Goal: Information Seeking & Learning: Learn about a topic

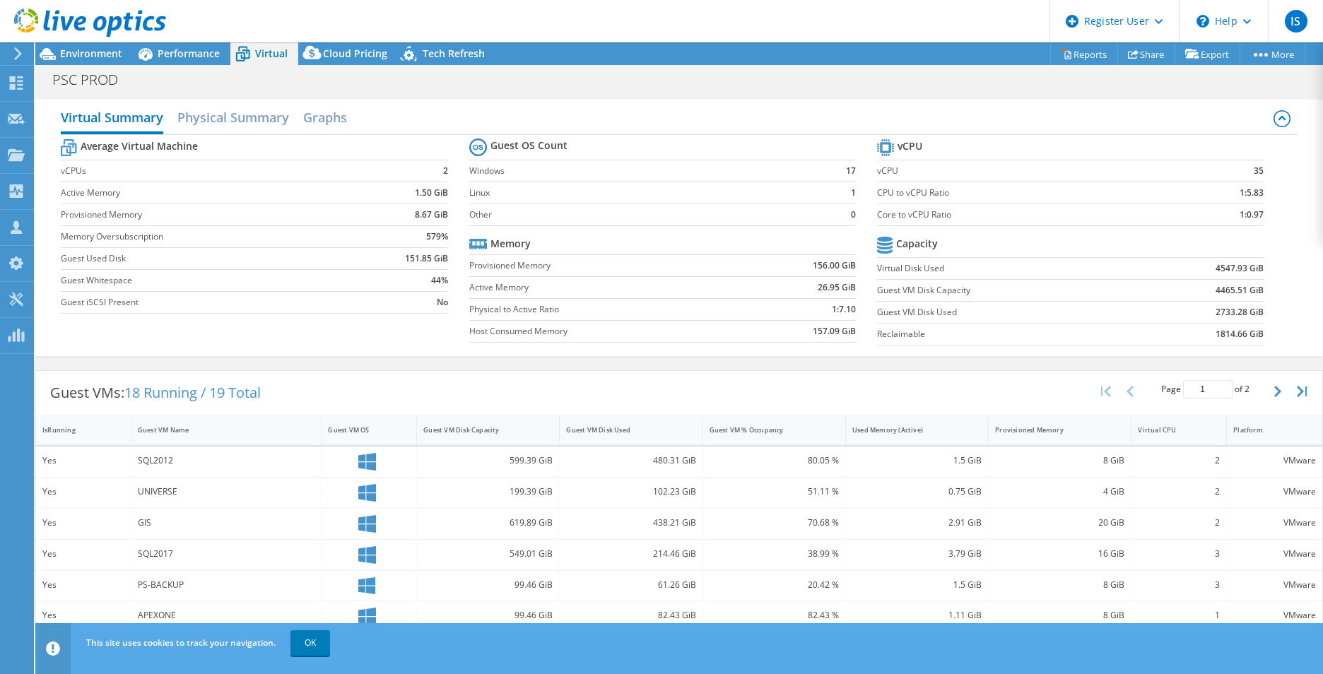
select select "USD"
click at [68, 57] on span "Environment" at bounding box center [91, 53] width 62 height 13
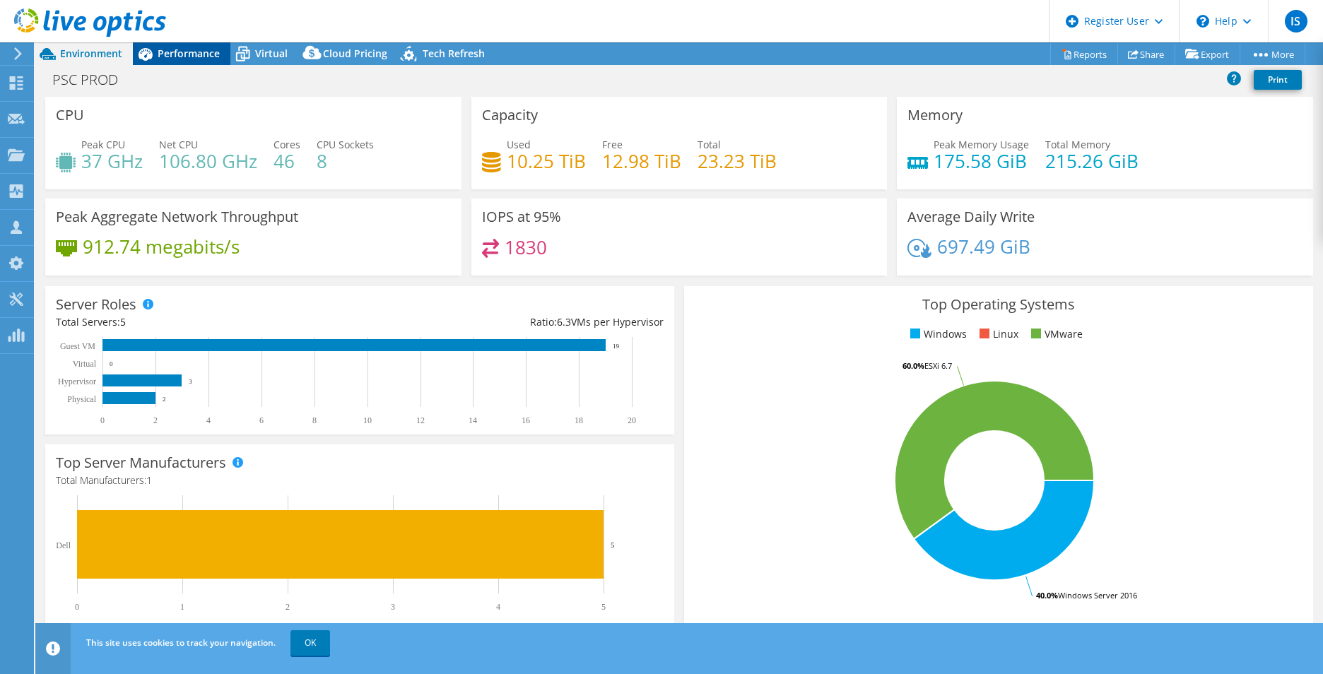
click at [189, 53] on span "Performance" at bounding box center [189, 53] width 62 height 13
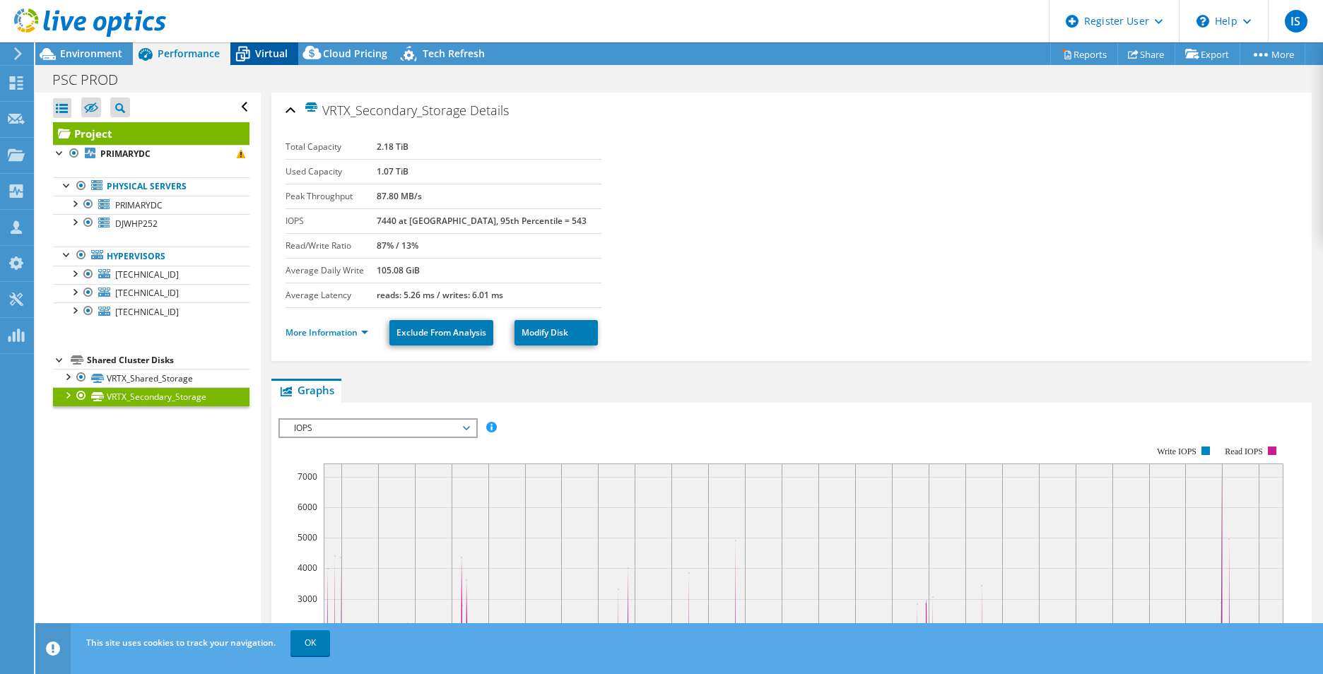
click at [264, 55] on span "Virtual" at bounding box center [271, 53] width 33 height 13
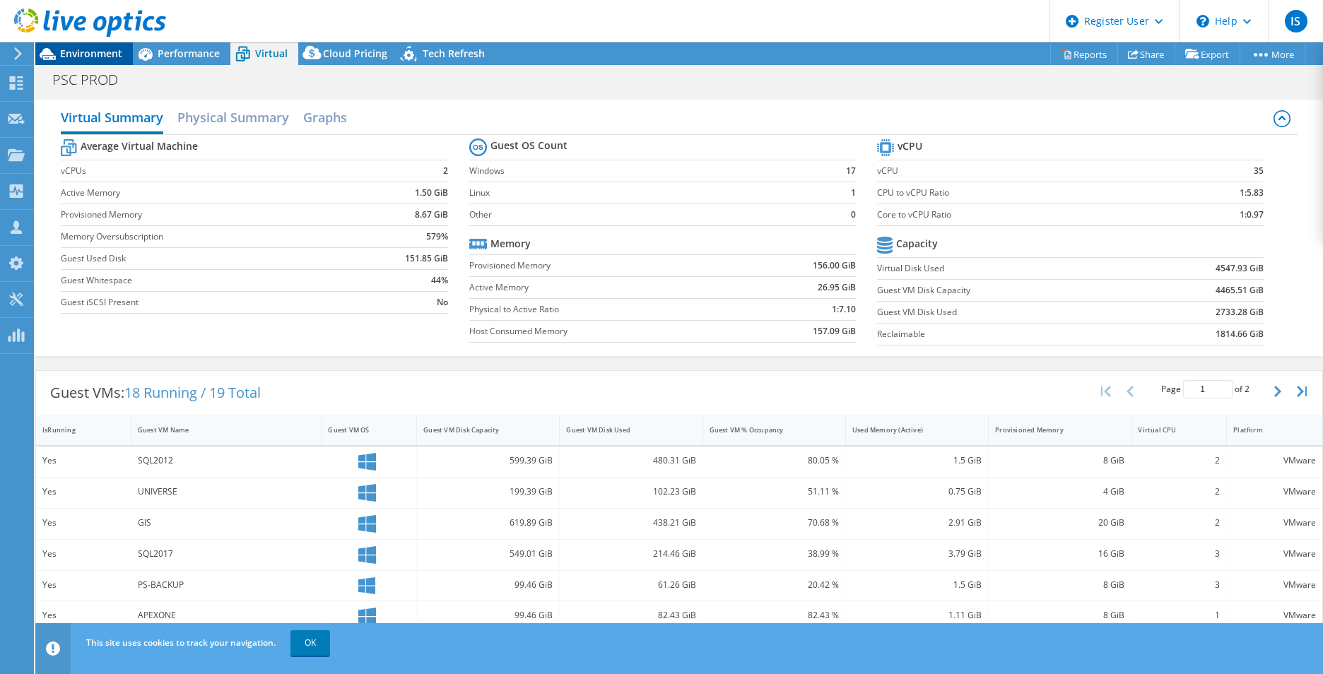
click at [84, 59] on span "Environment" at bounding box center [91, 53] width 62 height 13
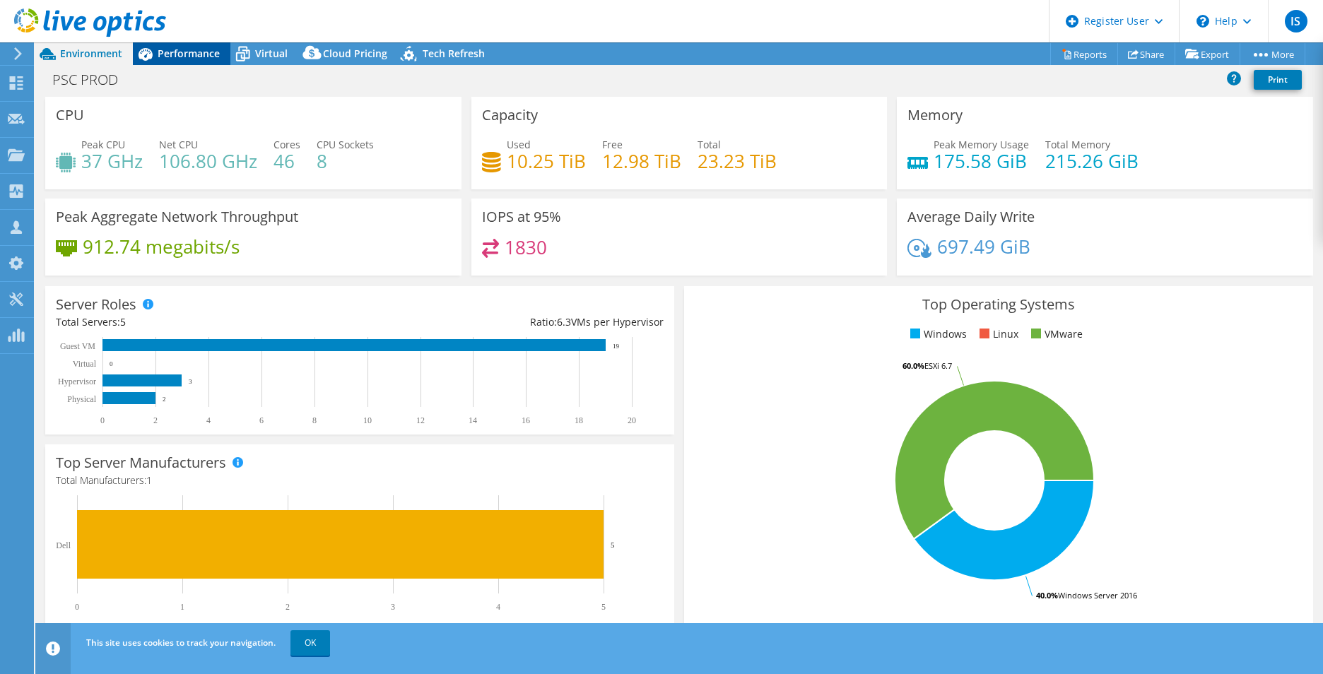
click at [155, 60] on icon at bounding box center [145, 54] width 25 height 25
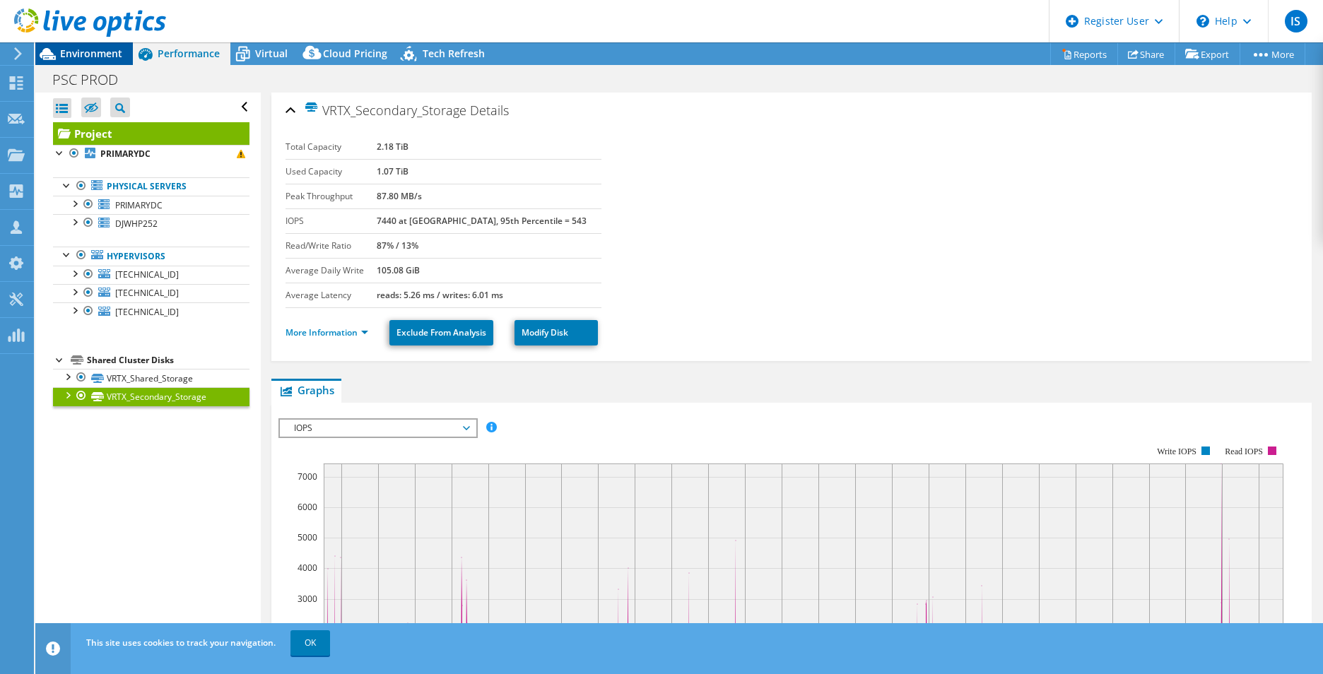
click at [36, 63] on icon at bounding box center [47, 54] width 25 height 25
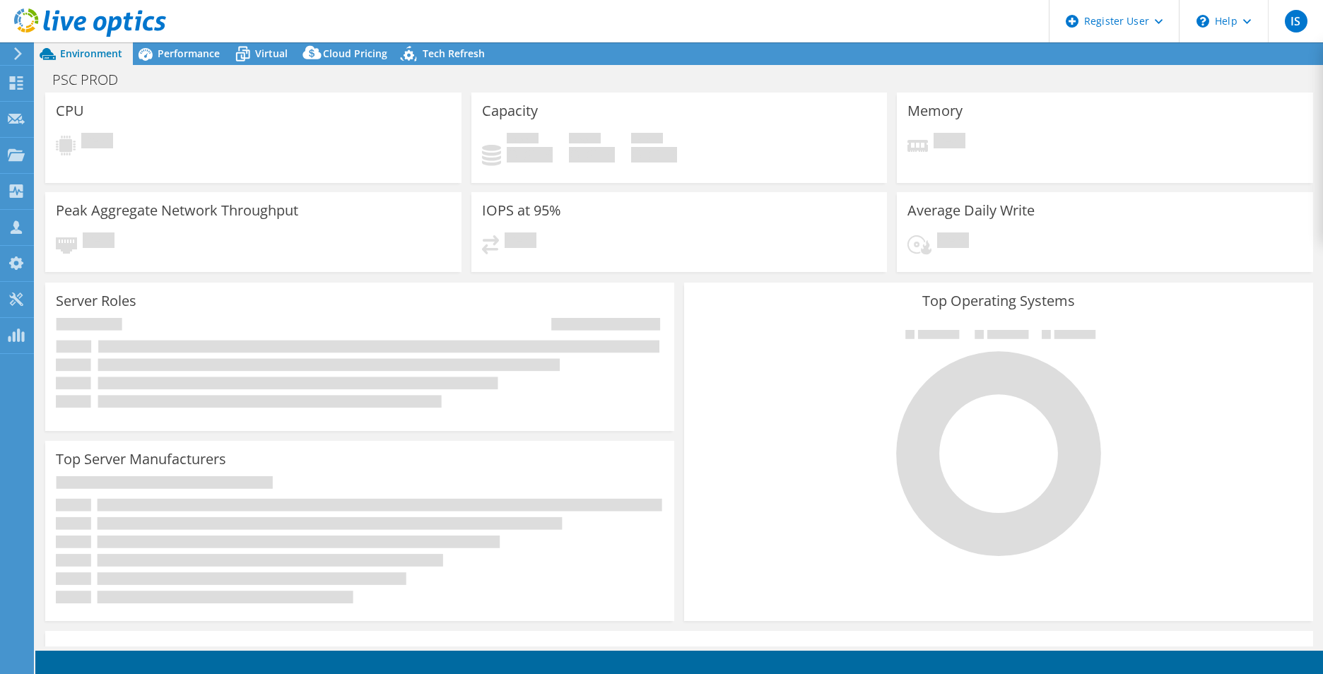
select select "USD"
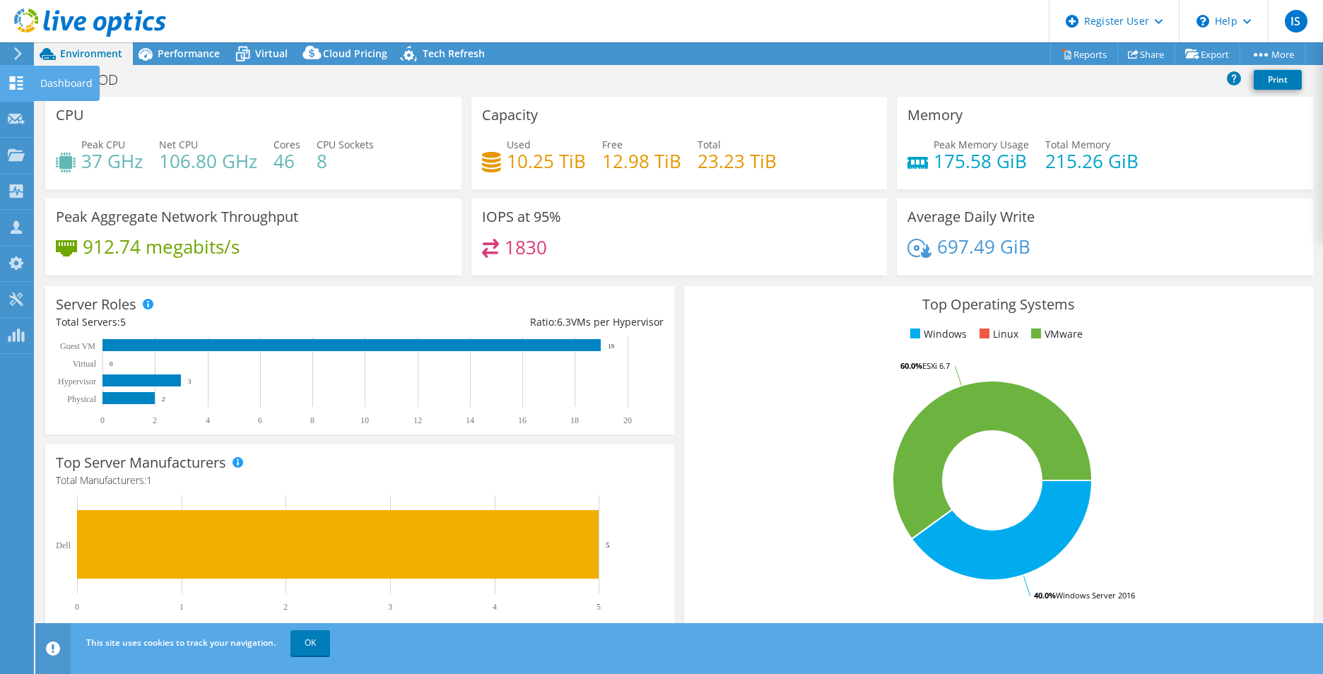
click at [89, 93] on div "Dashboard" at bounding box center [66, 83] width 66 height 35
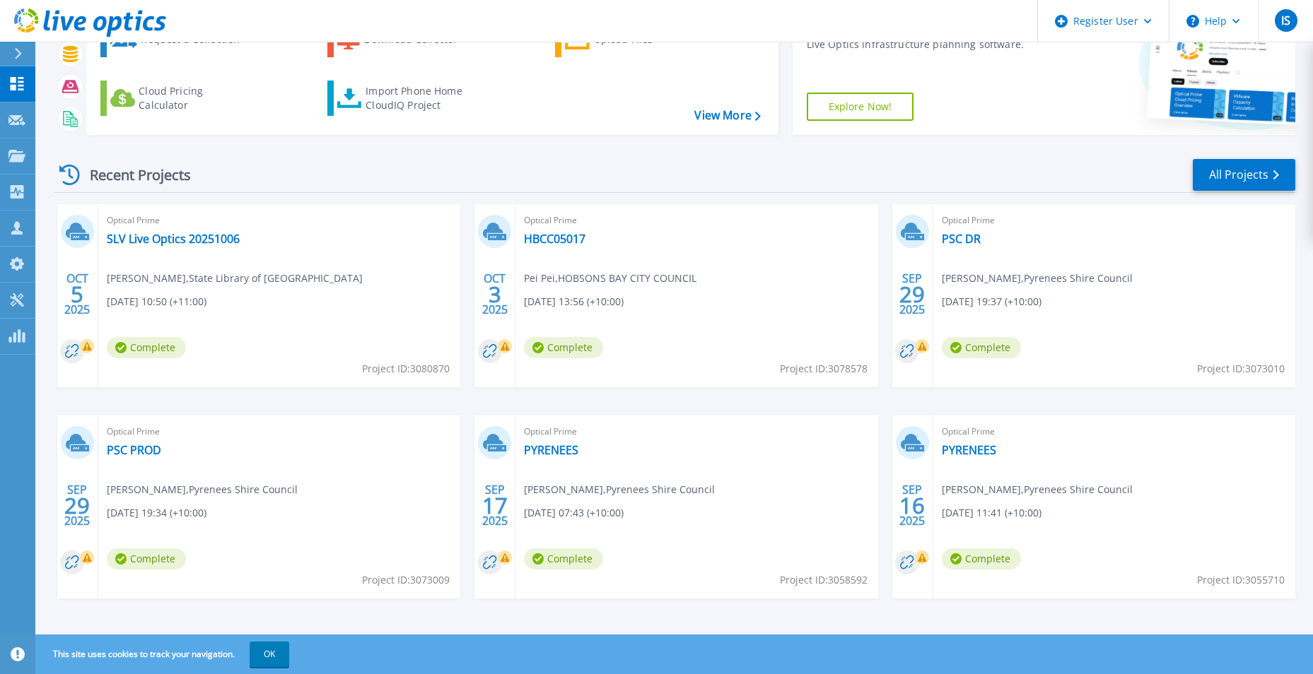
scroll to position [109, 0]
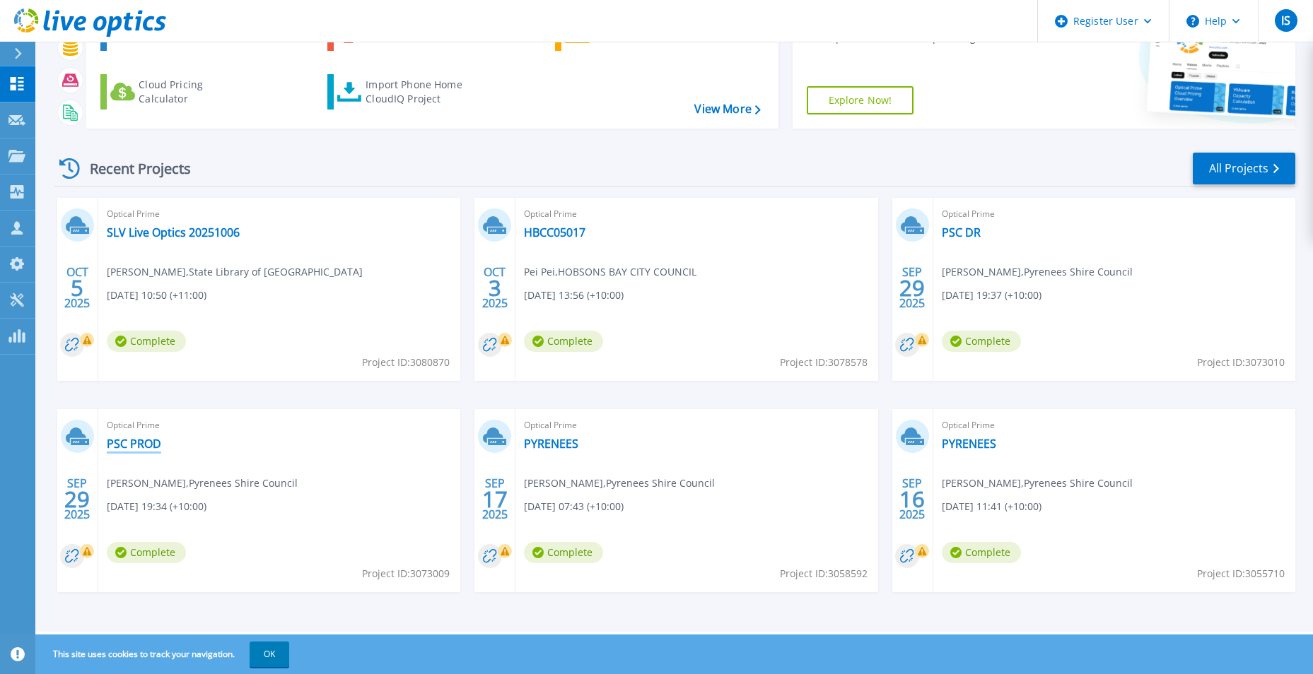
click at [130, 450] on link "PSC PROD" at bounding box center [134, 444] width 54 height 14
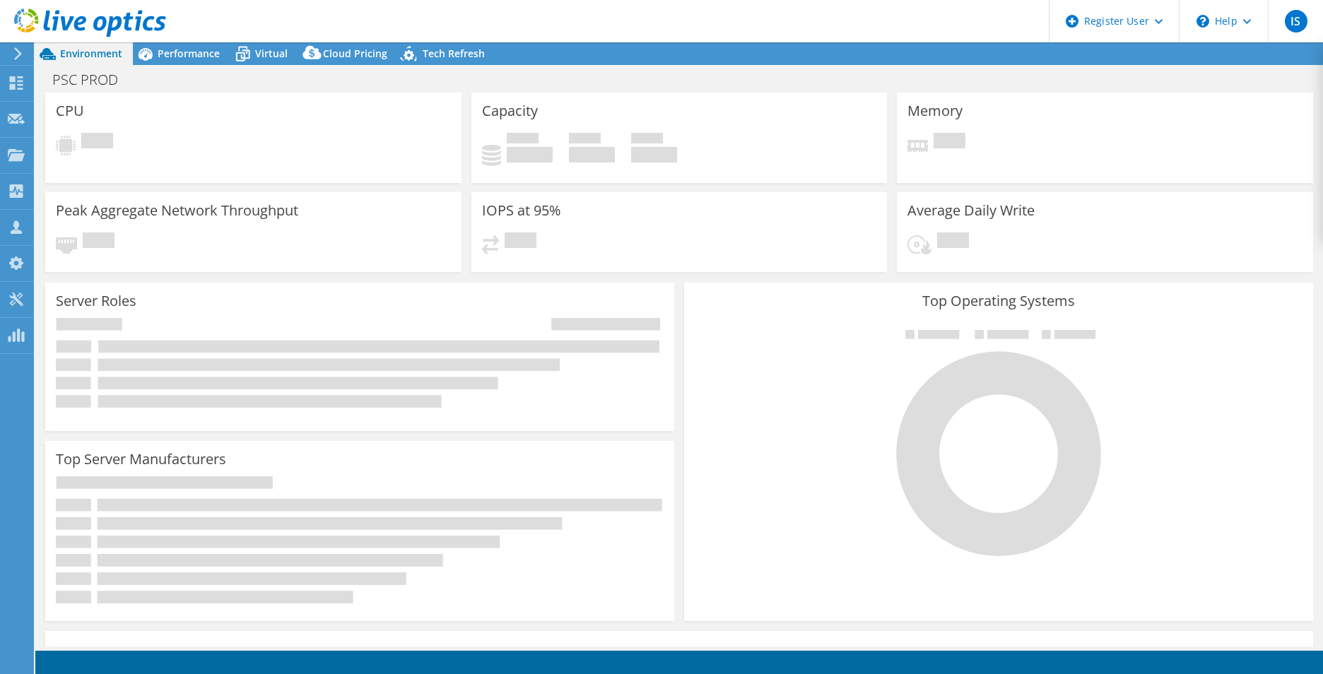
select select "USD"
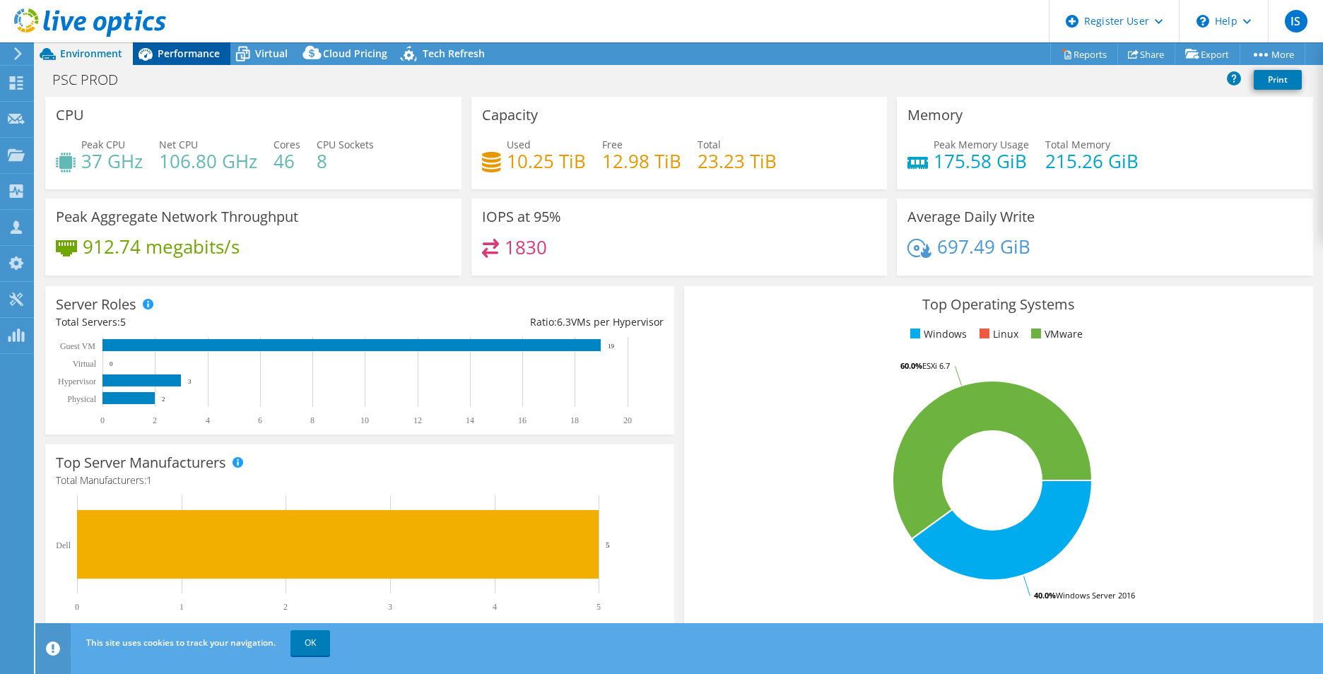
click at [173, 58] on span "Performance" at bounding box center [189, 53] width 62 height 13
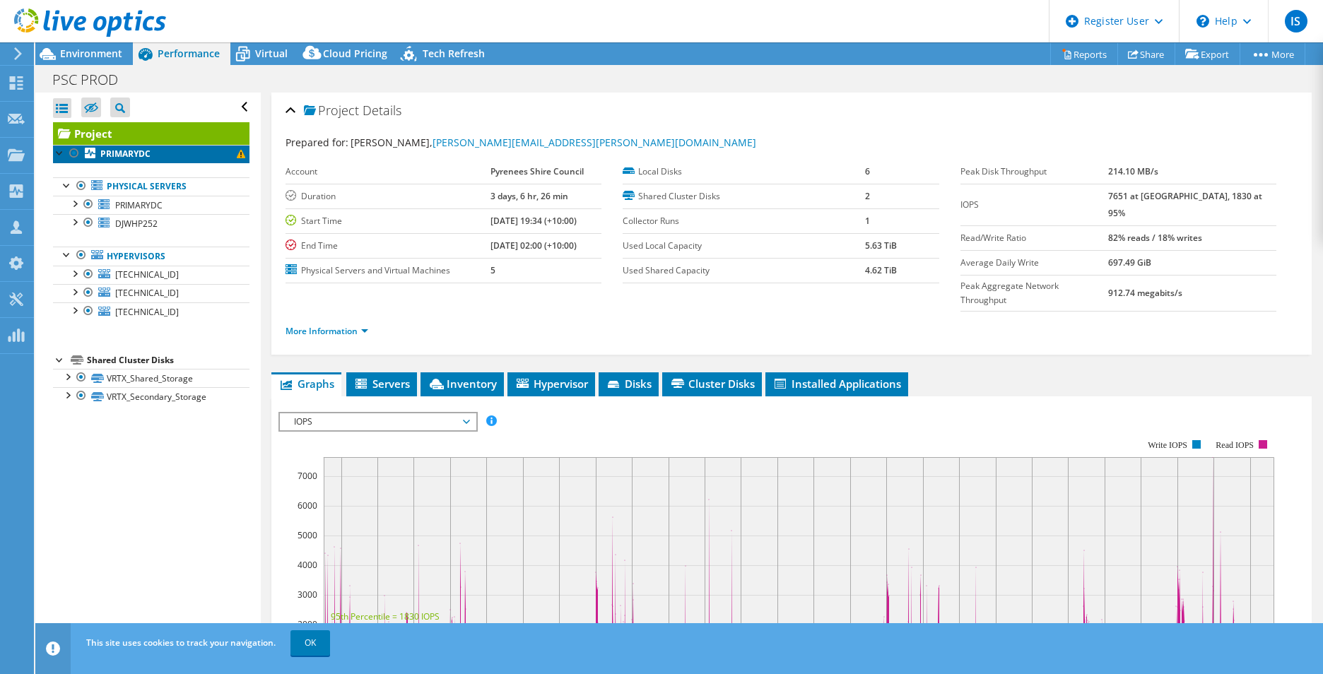
click at [235, 158] on link "PRIMARYDC" at bounding box center [151, 154] width 197 height 18
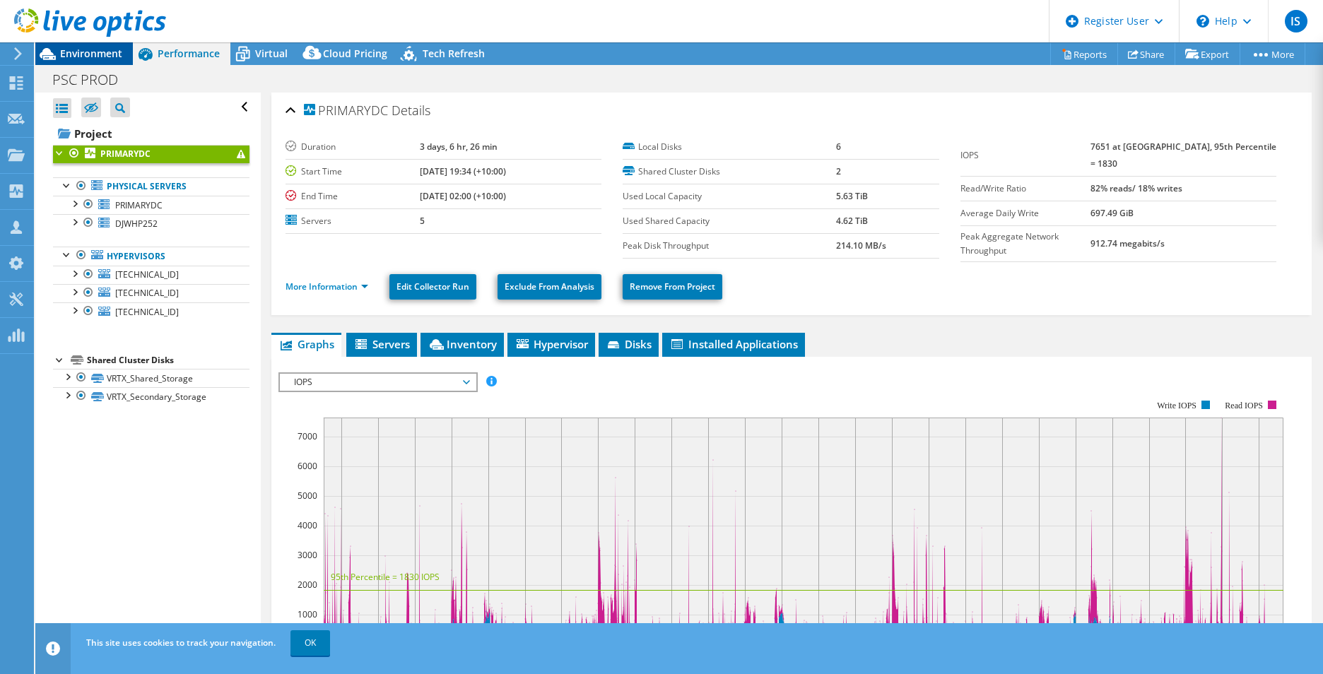
click at [90, 59] on span "Environment" at bounding box center [91, 53] width 62 height 13
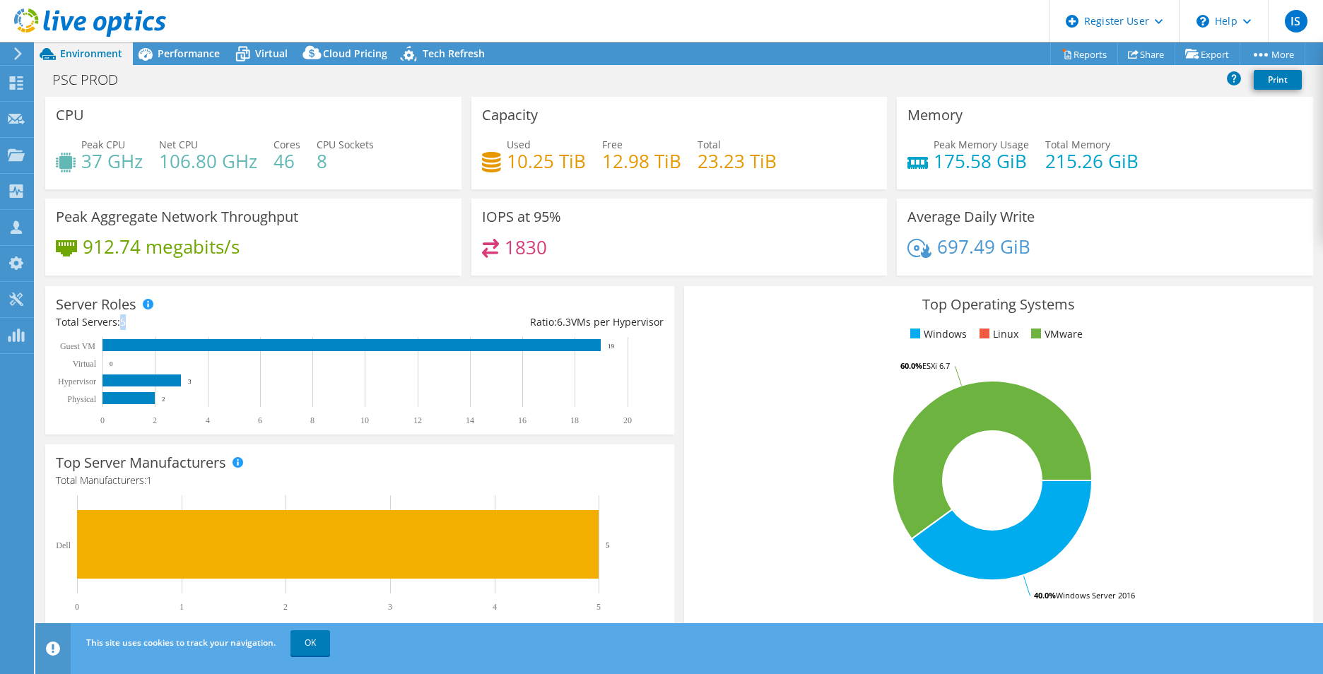
drag, startPoint x: 139, startPoint y: 324, endPoint x: 120, endPoint y: 322, distance: 18.4
click at [120, 322] on div "Total Servers: 5" at bounding box center [208, 323] width 304 height 16
click at [374, 309] on div "Server Roles Physical Servers represent bare metal servers that were targets of…" at bounding box center [359, 360] width 629 height 148
click at [175, 52] on span "Performance" at bounding box center [189, 53] width 62 height 13
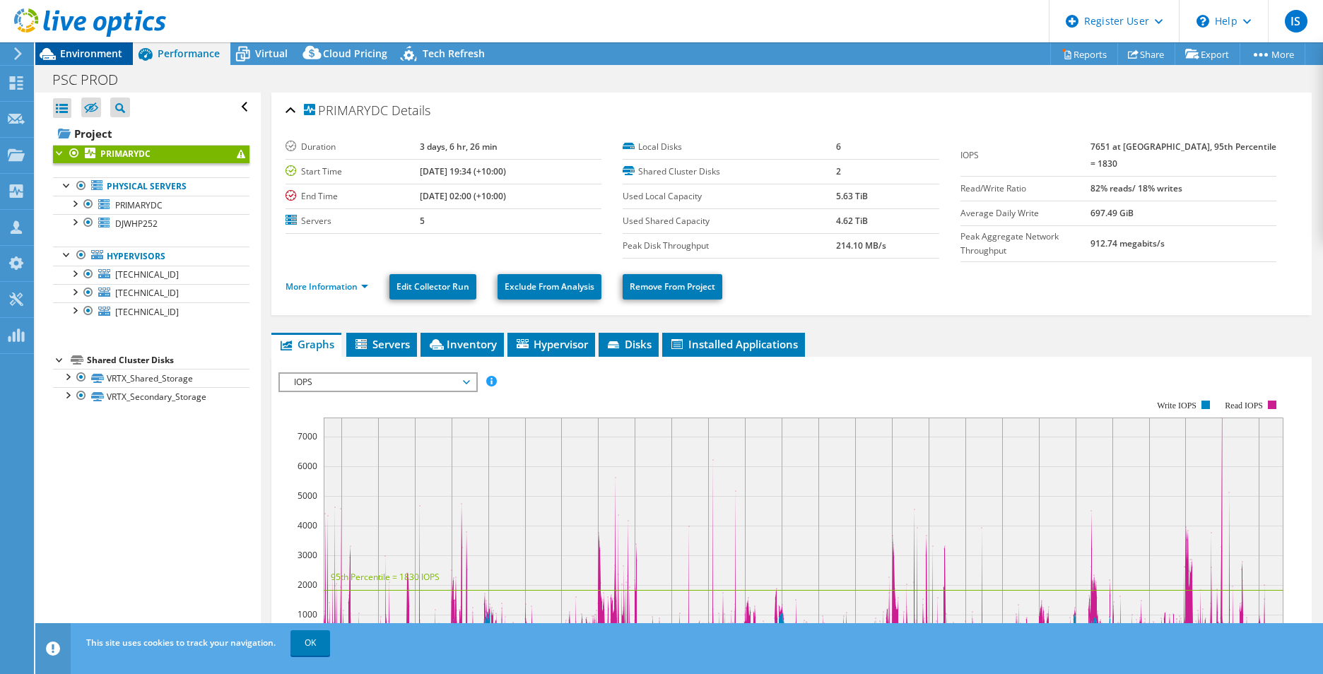
click at [86, 52] on span "Environment" at bounding box center [91, 53] width 62 height 13
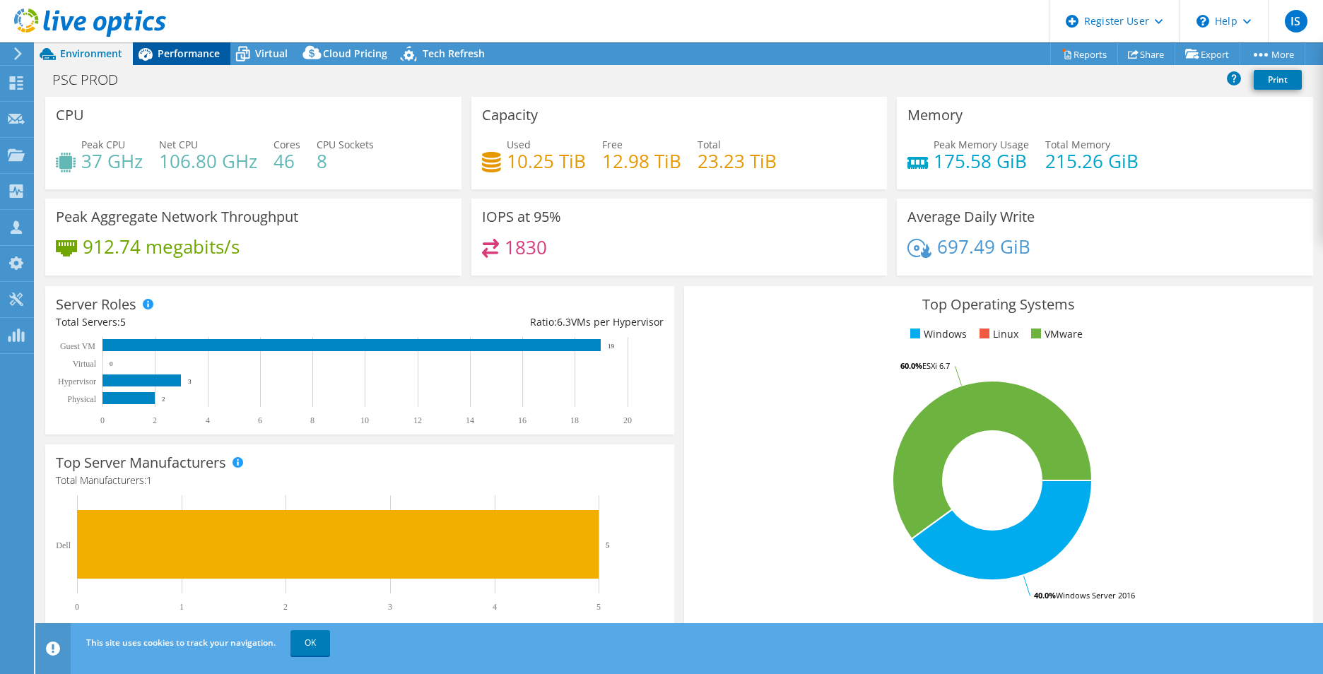
click at [192, 57] on span "Performance" at bounding box center [189, 53] width 62 height 13
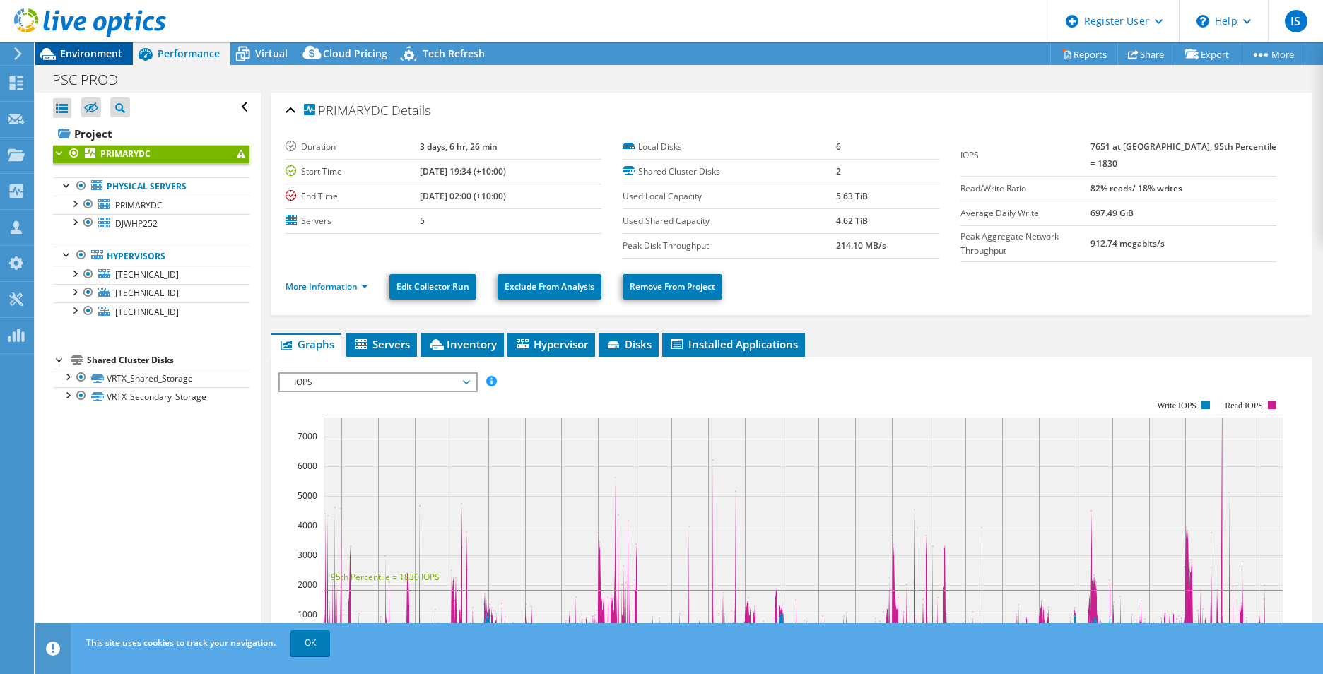
click at [110, 53] on span "Environment" at bounding box center [91, 53] width 62 height 13
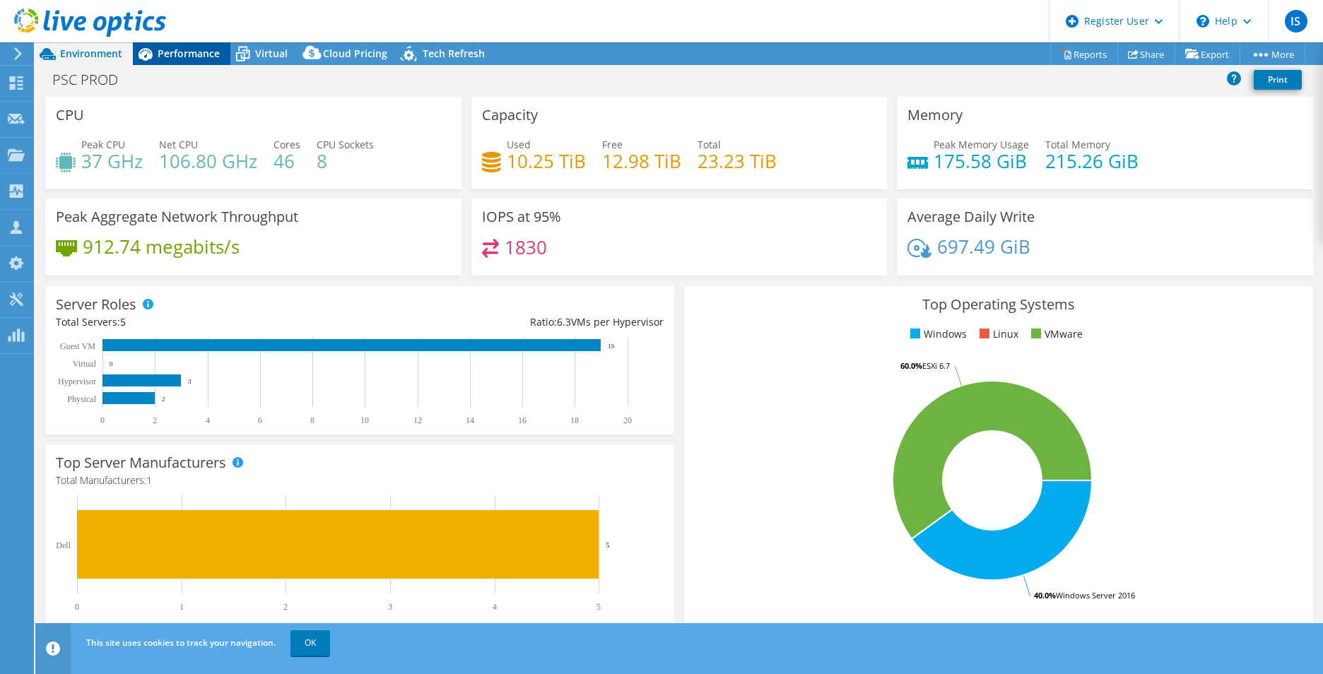
click at [179, 54] on span "Performance" at bounding box center [189, 53] width 62 height 13
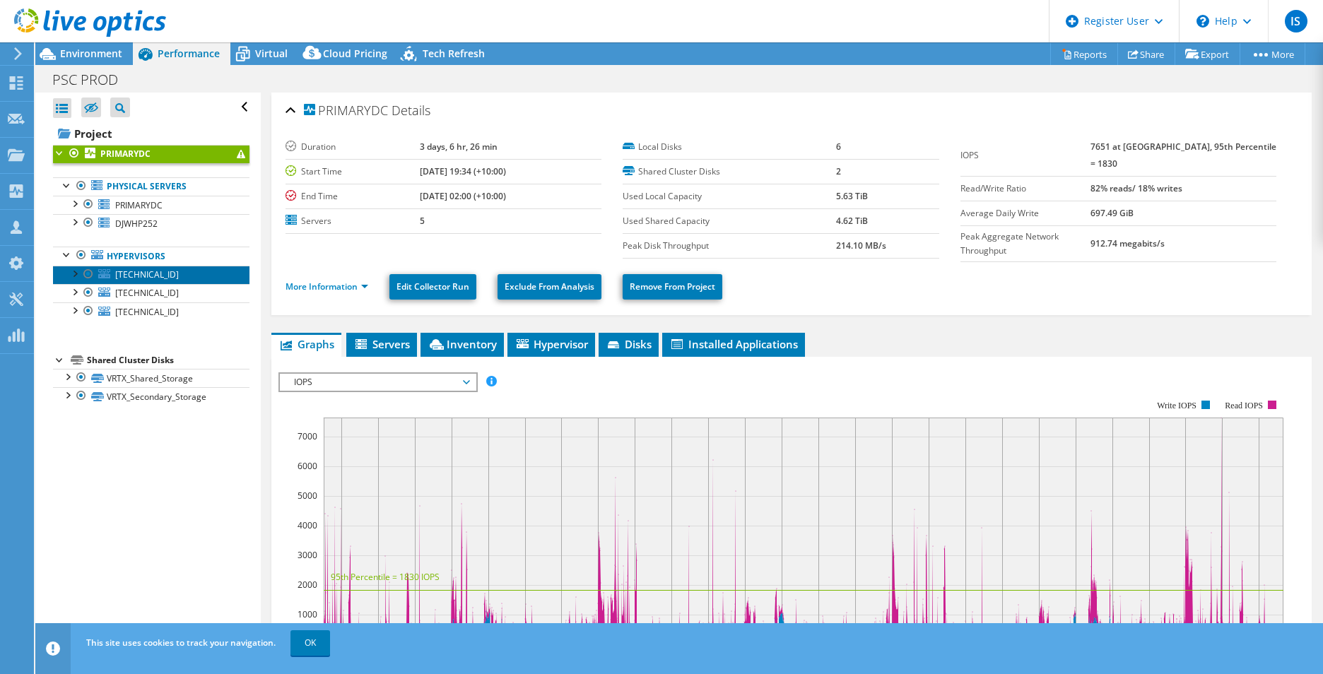
click at [147, 278] on span "[TECHNICAL_ID]" at bounding box center [147, 275] width 64 height 12
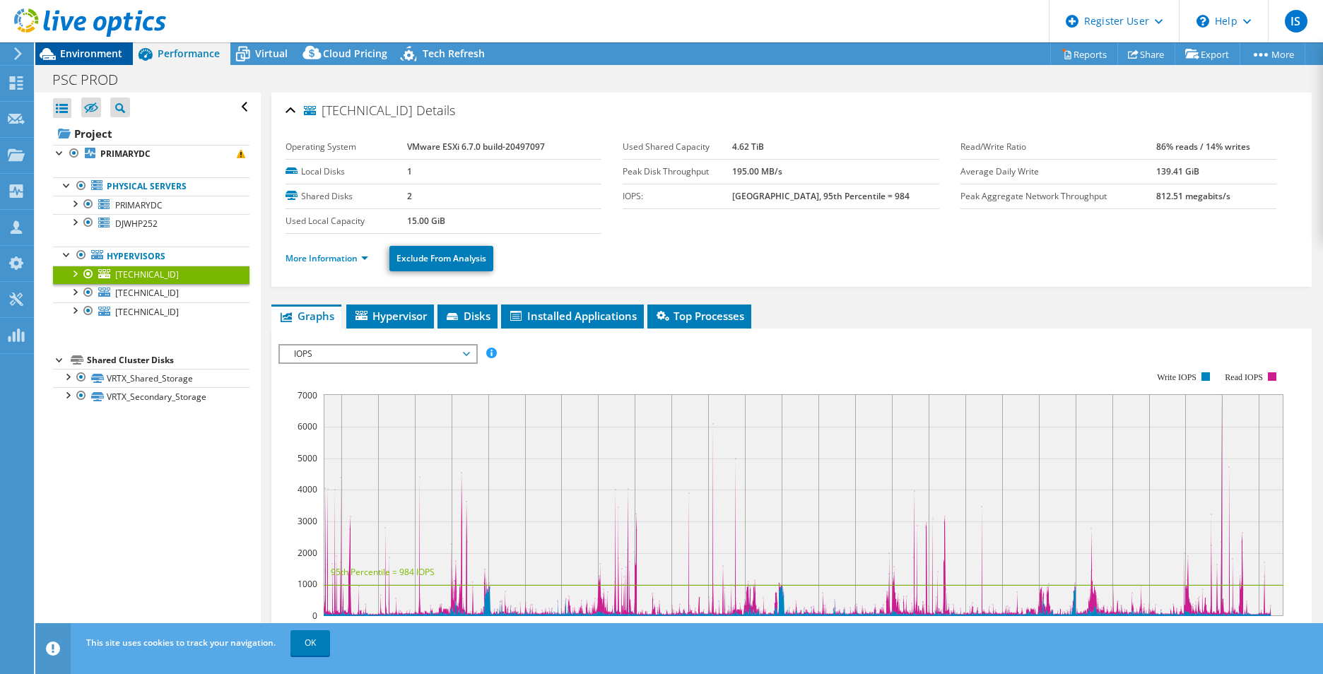
click at [76, 52] on span "Environment" at bounding box center [91, 53] width 62 height 13
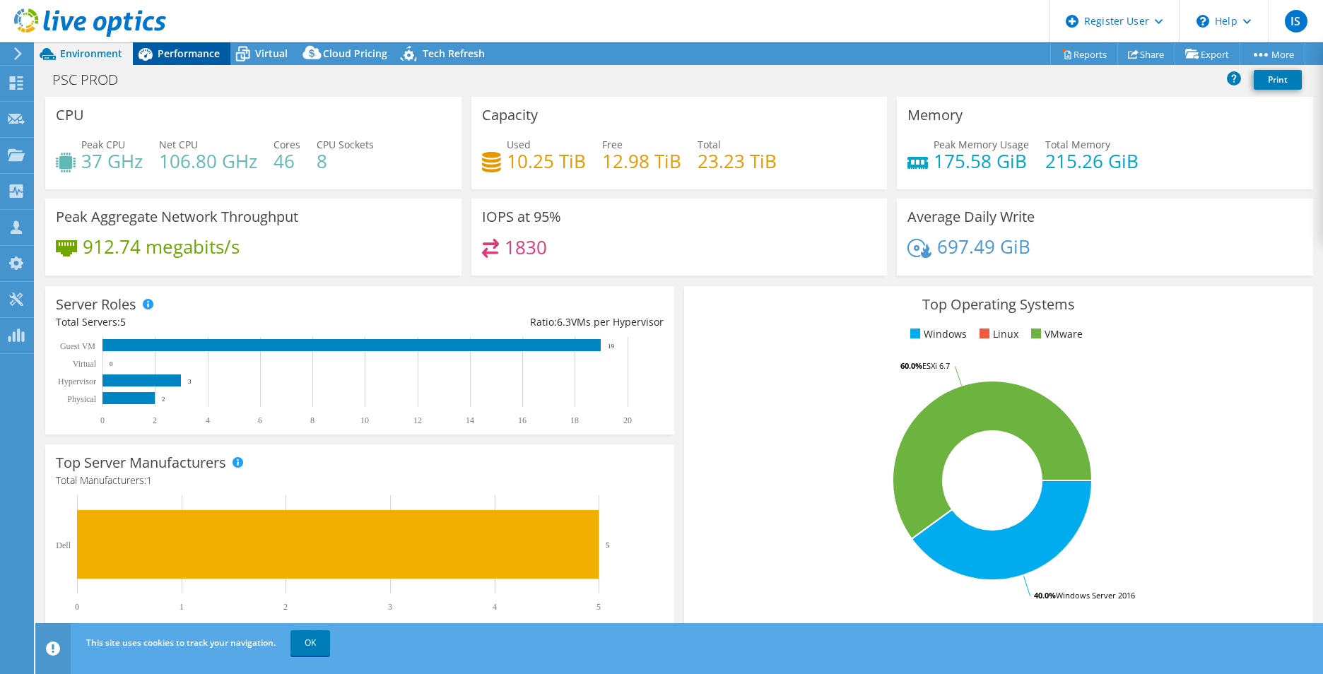
click at [204, 57] on span "Performance" at bounding box center [189, 53] width 62 height 13
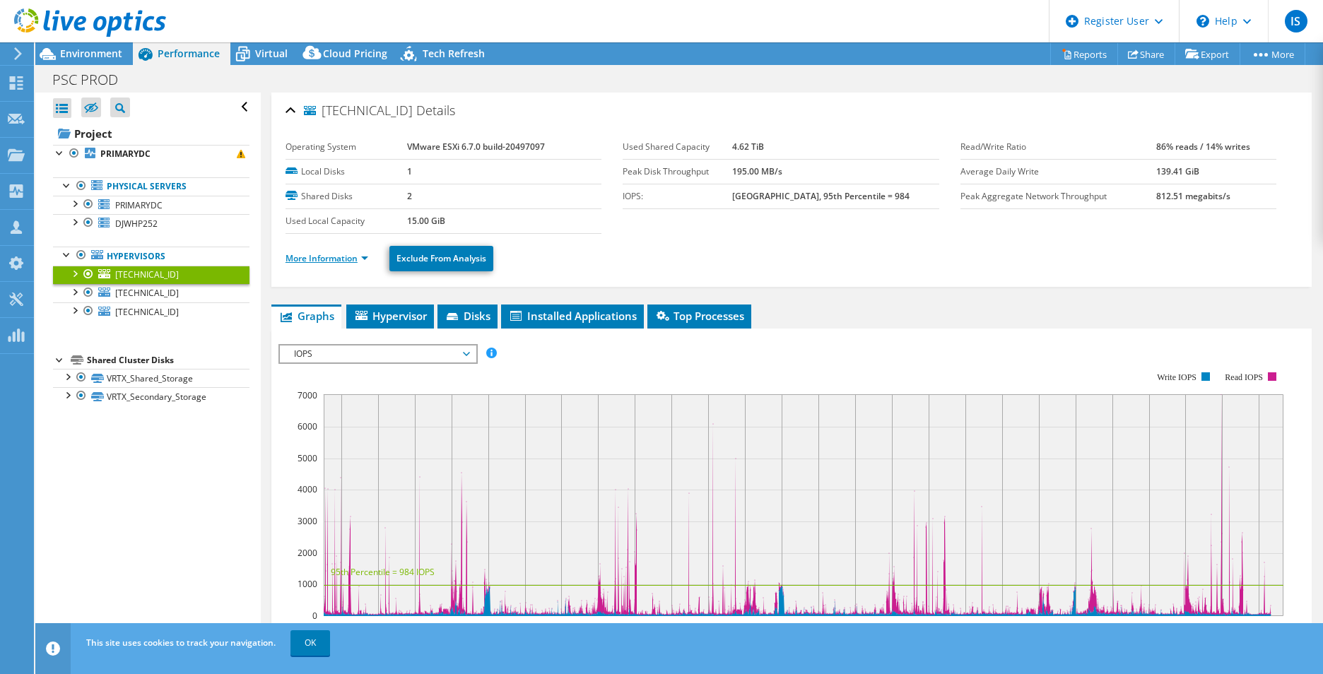
click at [346, 255] on link "More Information" at bounding box center [327, 258] width 83 height 12
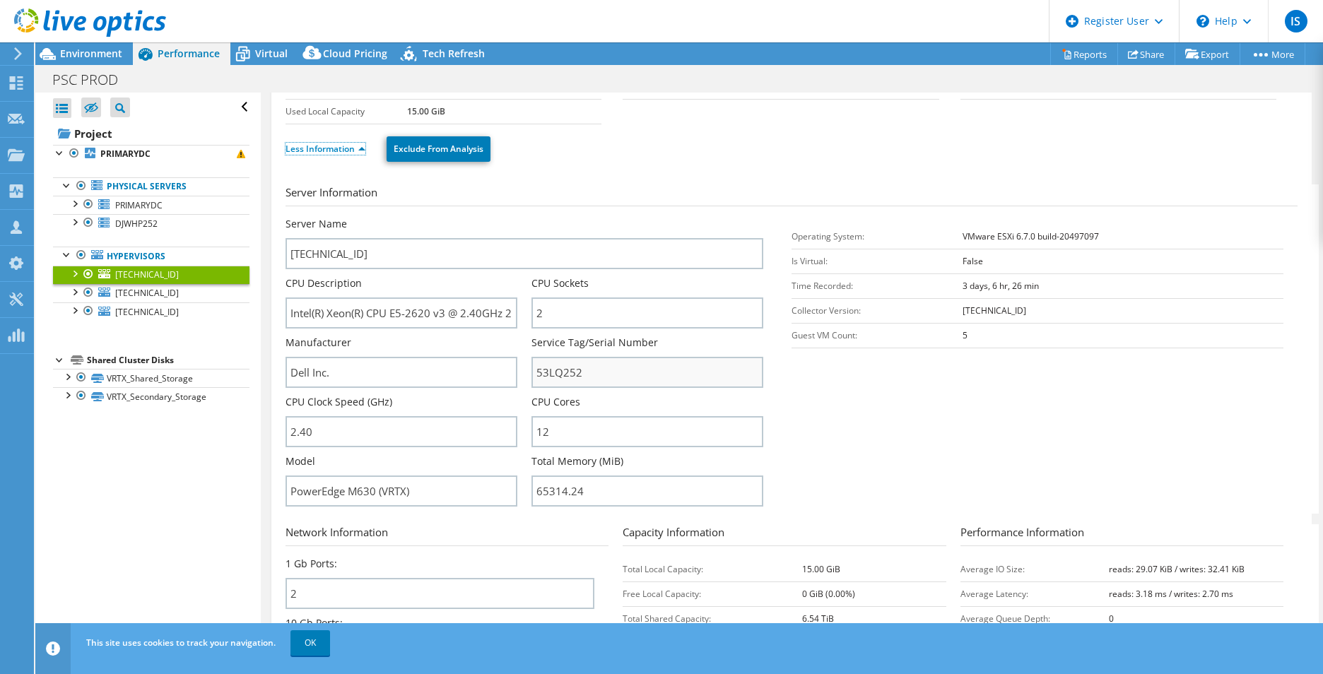
scroll to position [141, 0]
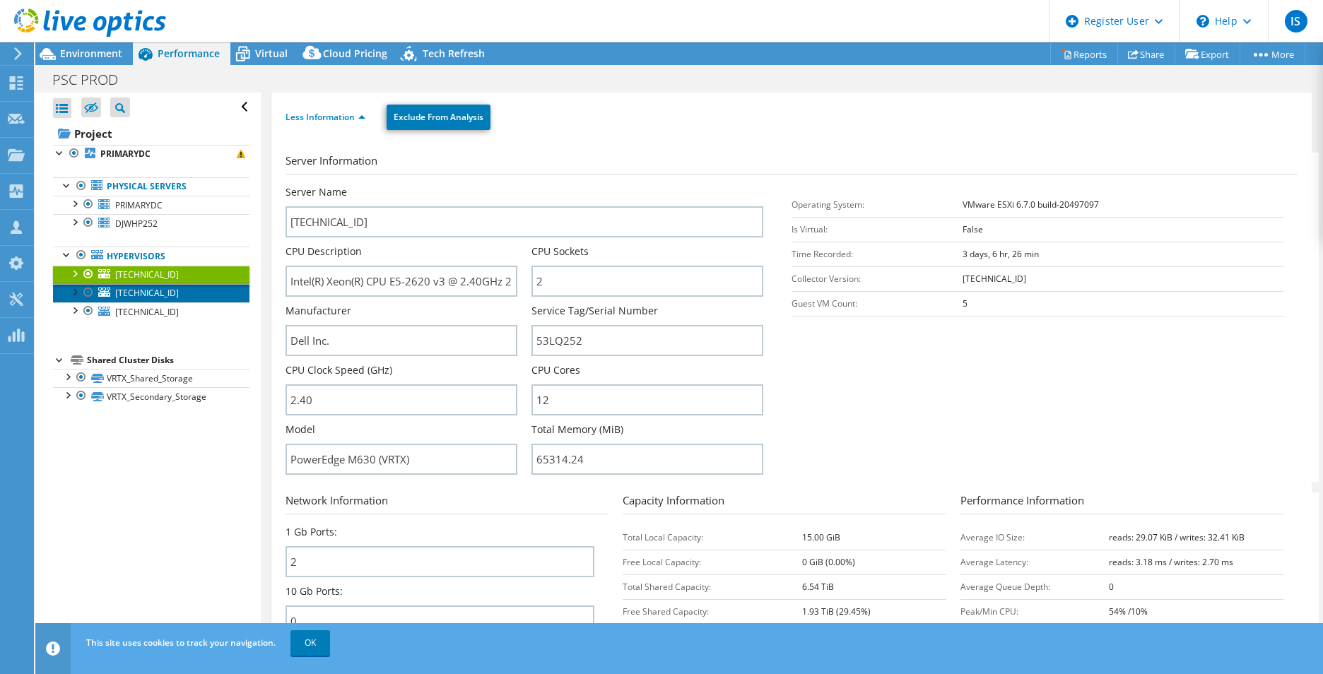
click at [131, 297] on span "[TECHNICAL_ID]" at bounding box center [147, 293] width 64 height 12
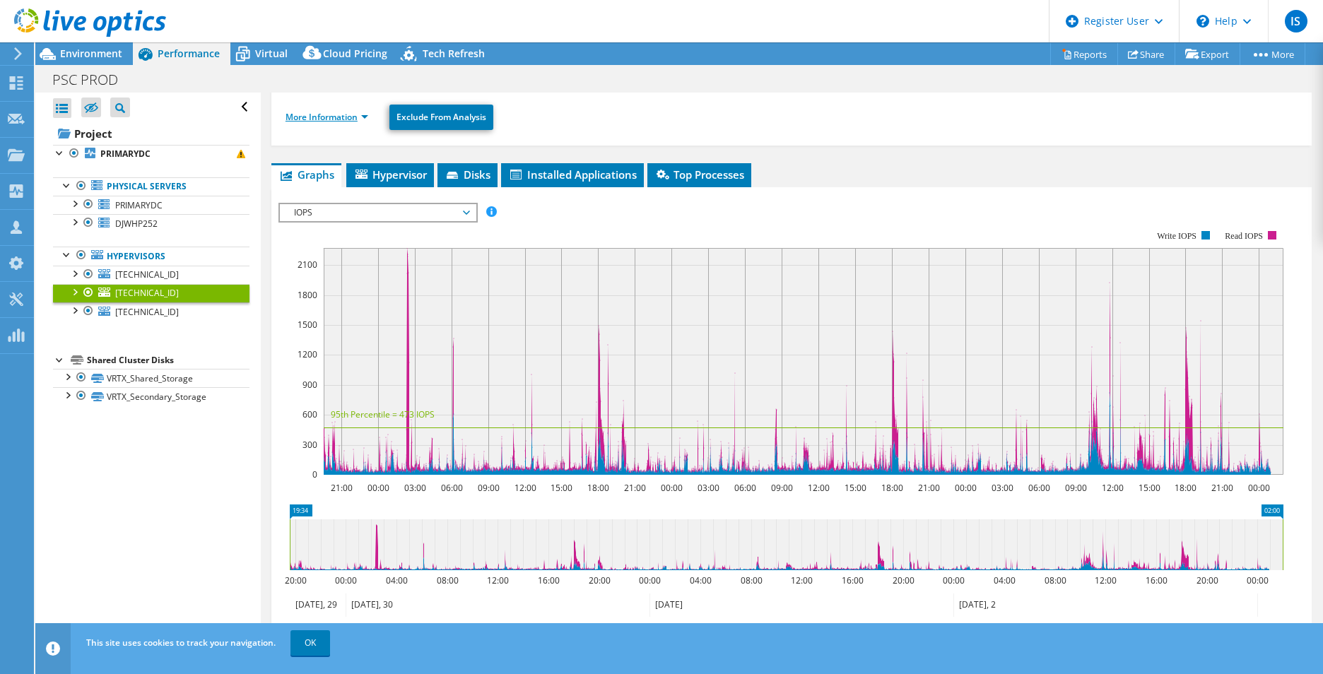
click at [303, 115] on link "More Information" at bounding box center [327, 117] width 83 height 12
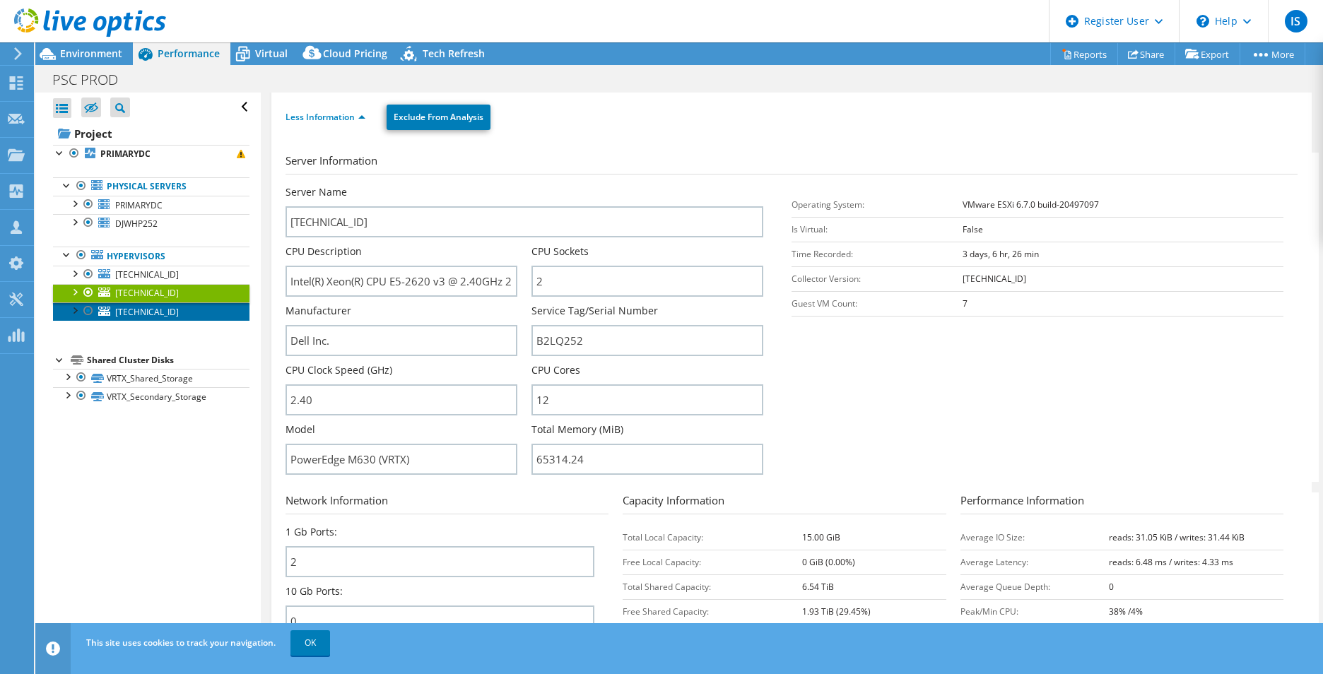
click at [125, 310] on span "[TECHNICAL_ID]" at bounding box center [147, 312] width 64 height 12
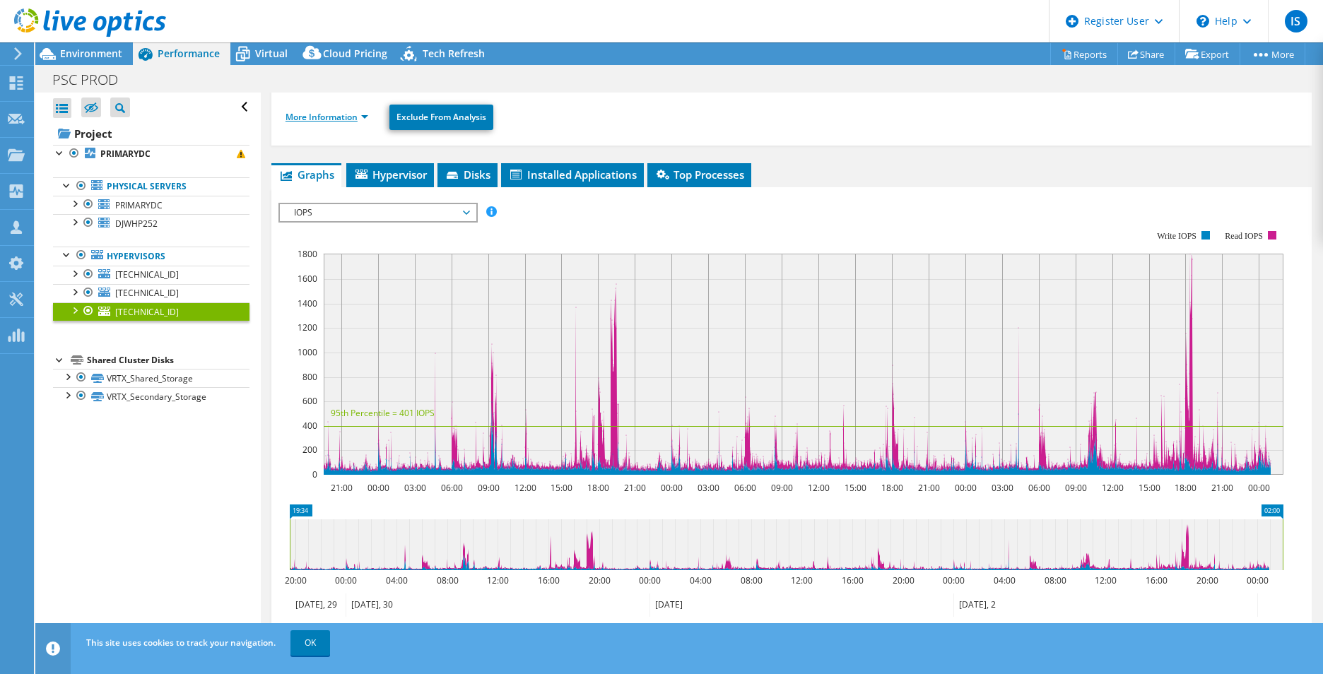
click at [365, 119] on link "More Information" at bounding box center [327, 117] width 83 height 12
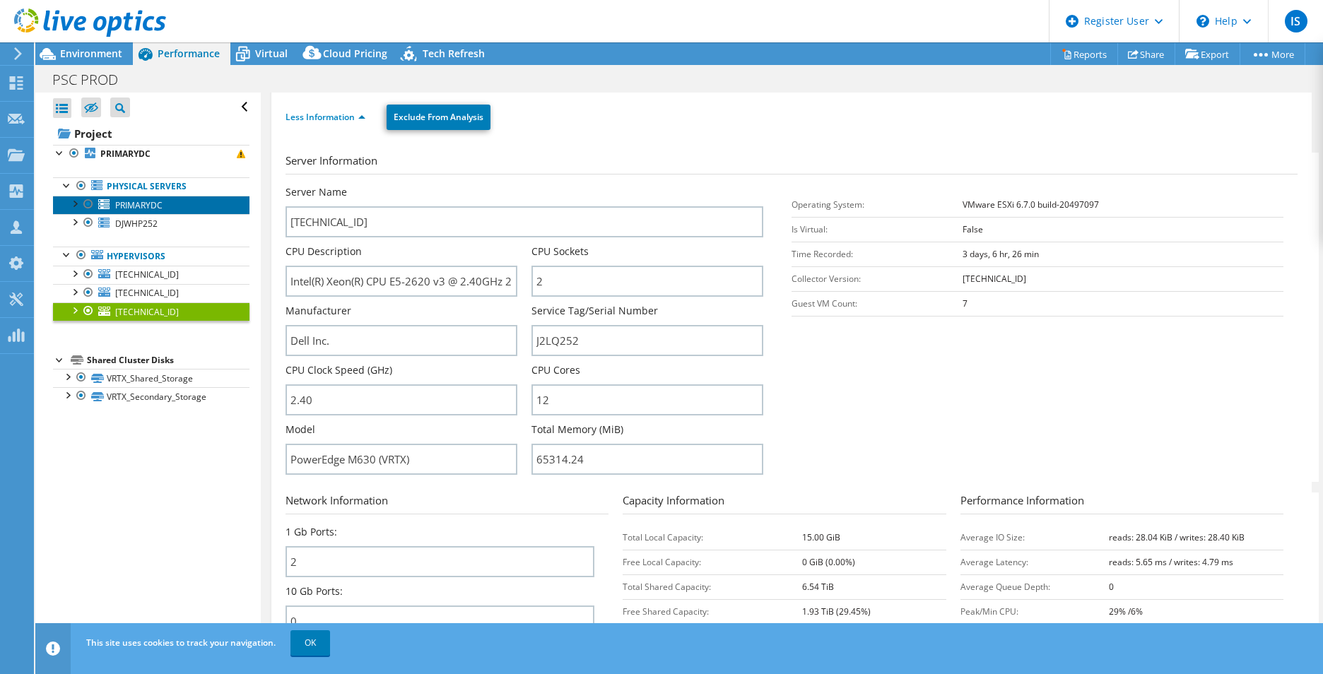
click at [129, 208] on span "PRIMARYDC" at bounding box center [138, 205] width 47 height 12
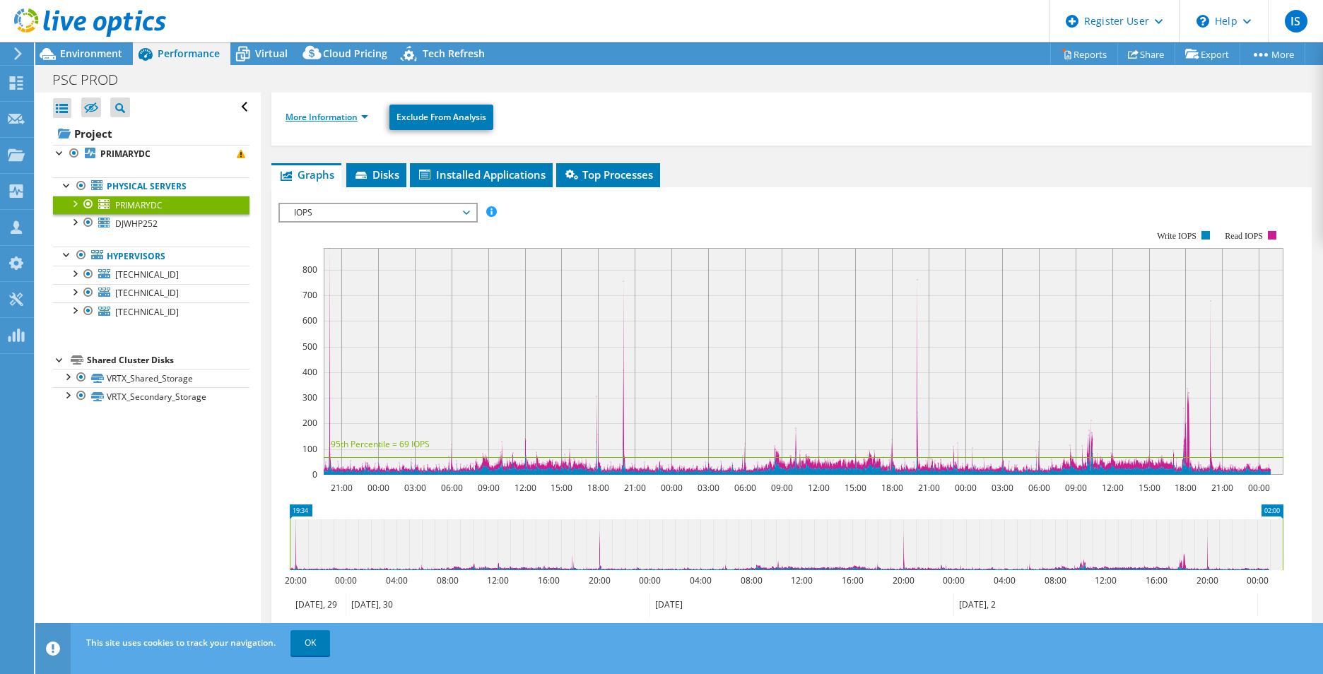
click at [362, 114] on link "More Information" at bounding box center [327, 117] width 83 height 12
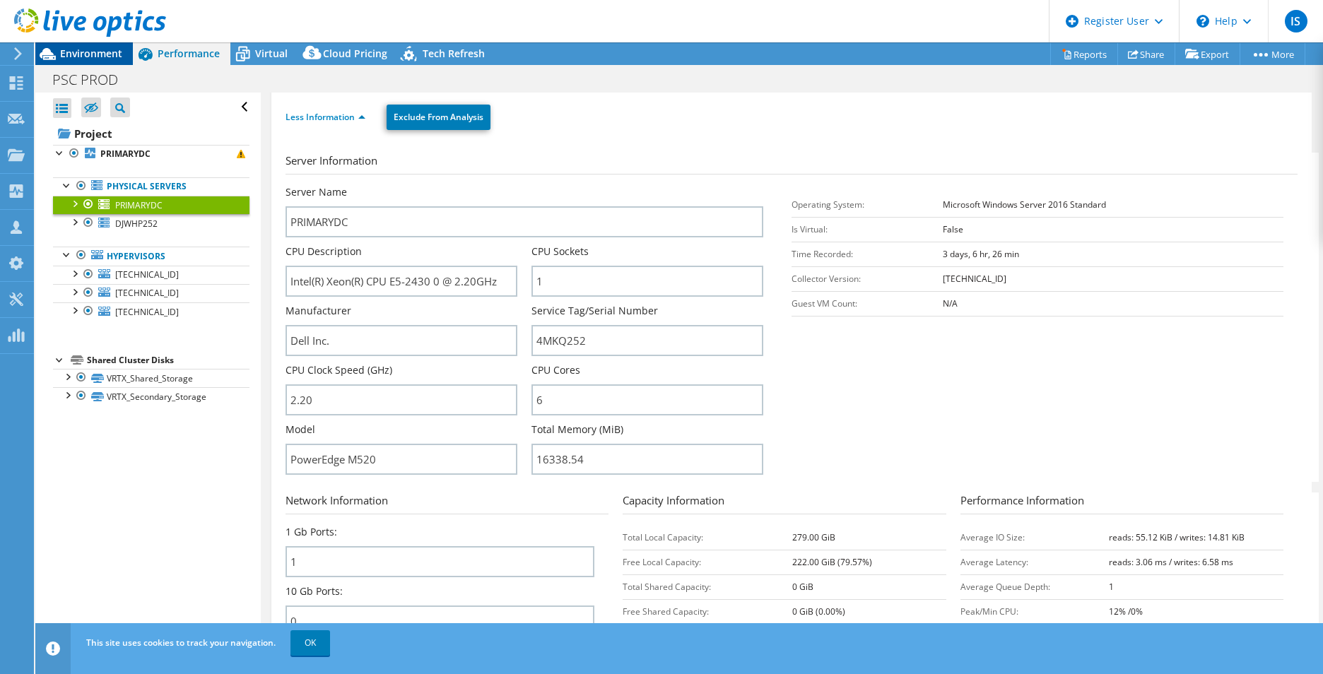
click at [93, 49] on span "Environment" at bounding box center [91, 53] width 62 height 13
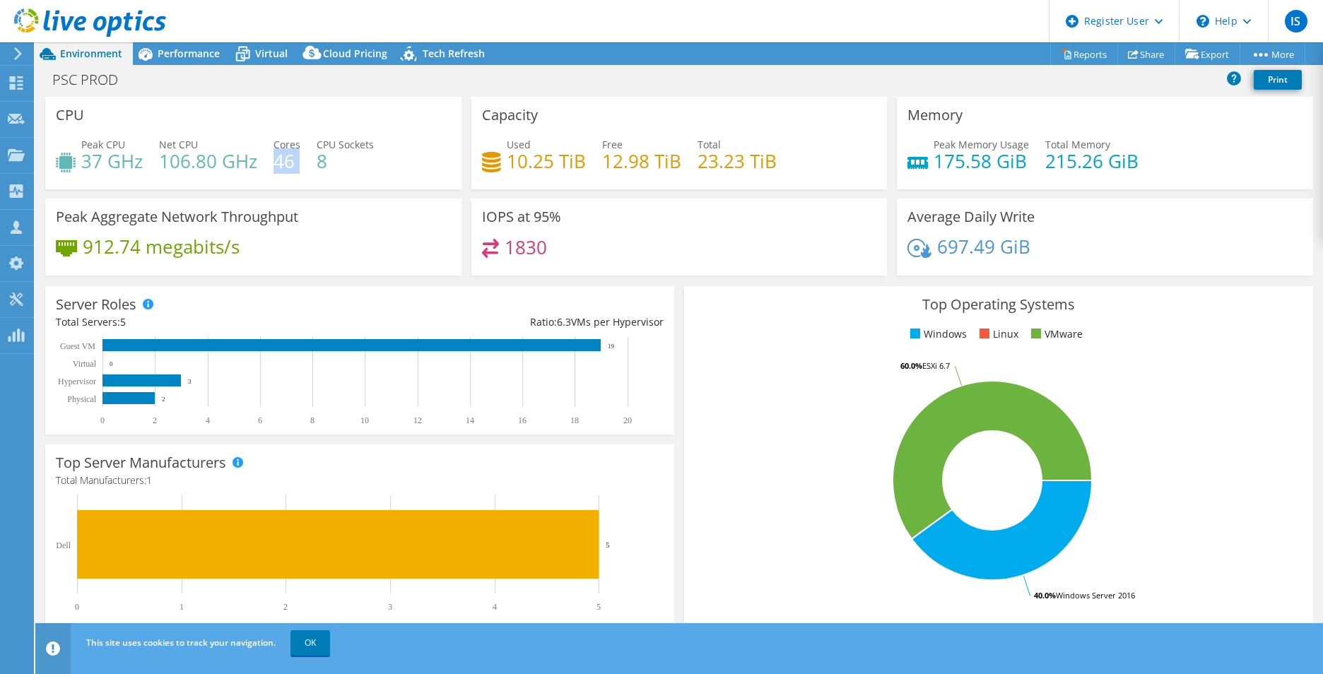
drag, startPoint x: 274, startPoint y: 170, endPoint x: 300, endPoint y: 180, distance: 28.0
click at [300, 180] on div "Peak CPU 37 GHz Net CPU 106.80 GHz Cores 46 CPU Sockets 8" at bounding box center [253, 160] width 395 height 46
drag, startPoint x: 300, startPoint y: 180, endPoint x: 426, endPoint y: 140, distance: 132.6
click at [426, 140] on div "Peak CPU 37 GHz Net CPU 106.80 GHz Cores 46 CPU Sockets 8" at bounding box center [253, 160] width 395 height 46
click at [181, 52] on span "Performance" at bounding box center [189, 53] width 62 height 13
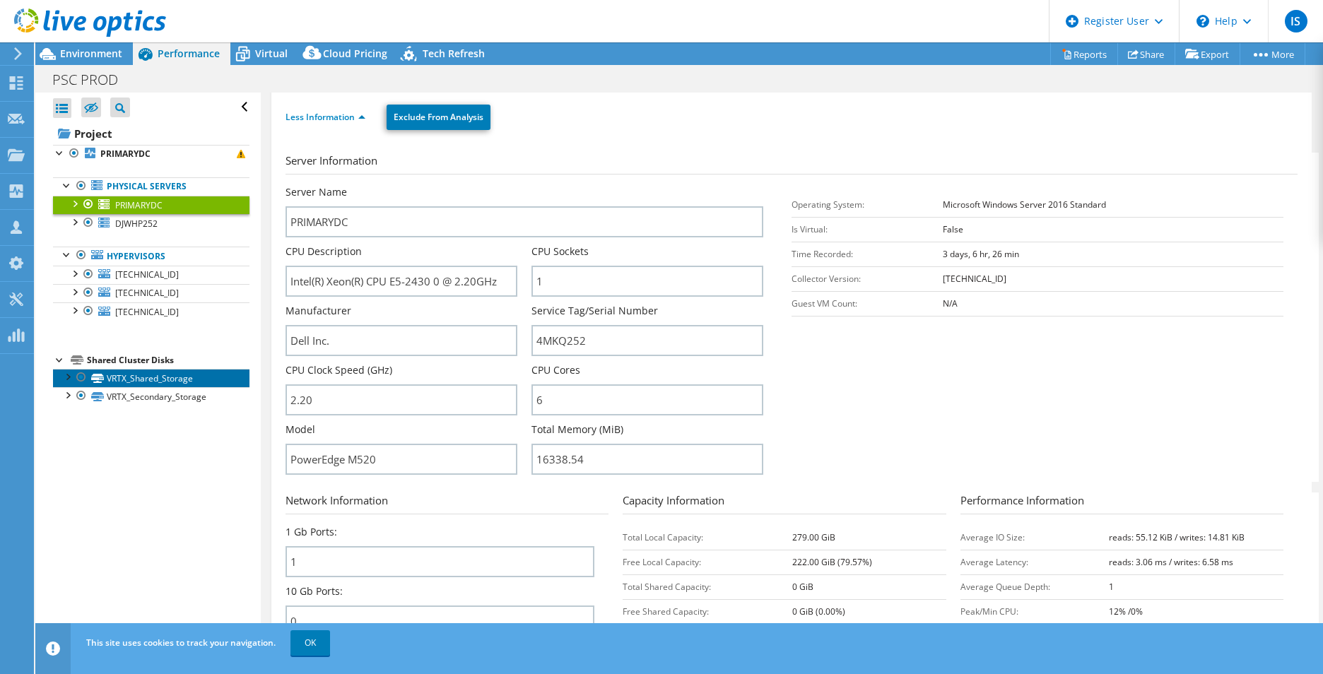
click at [163, 380] on link "VRTX_Shared_Storage" at bounding box center [151, 378] width 197 height 18
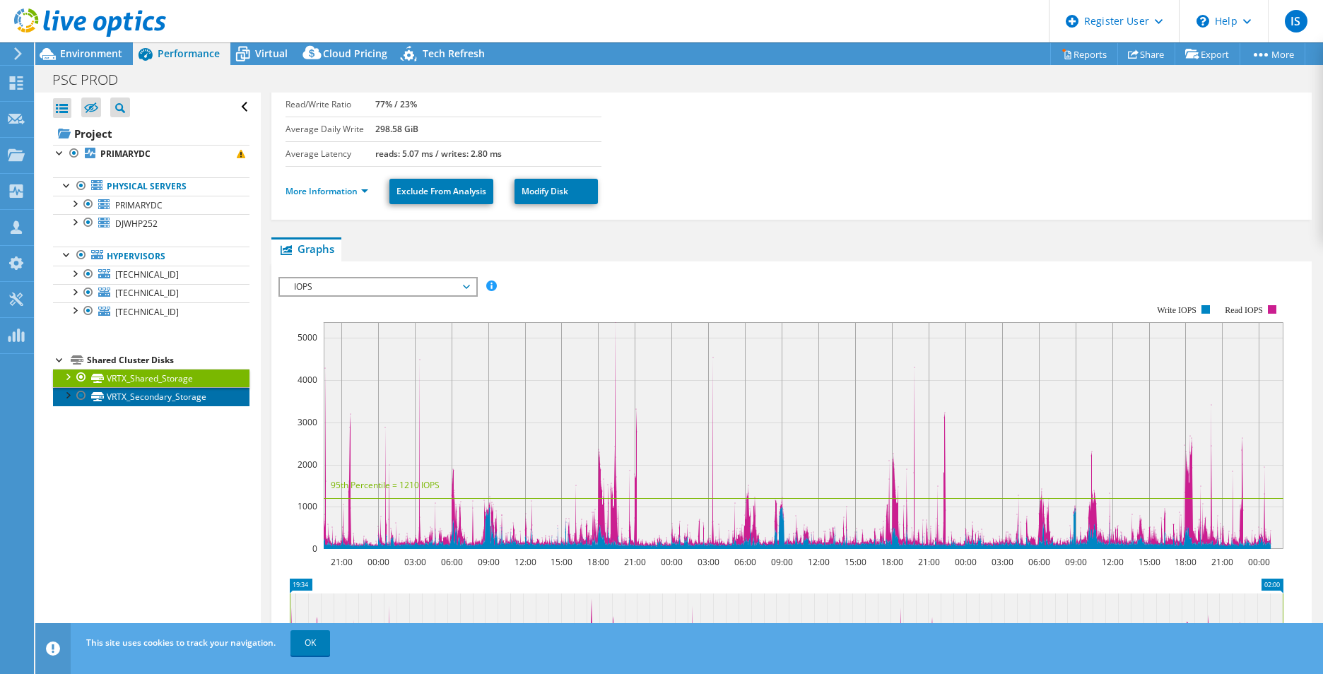
click at [160, 397] on link "VRTX_Secondary_Storage" at bounding box center [151, 396] width 197 height 18
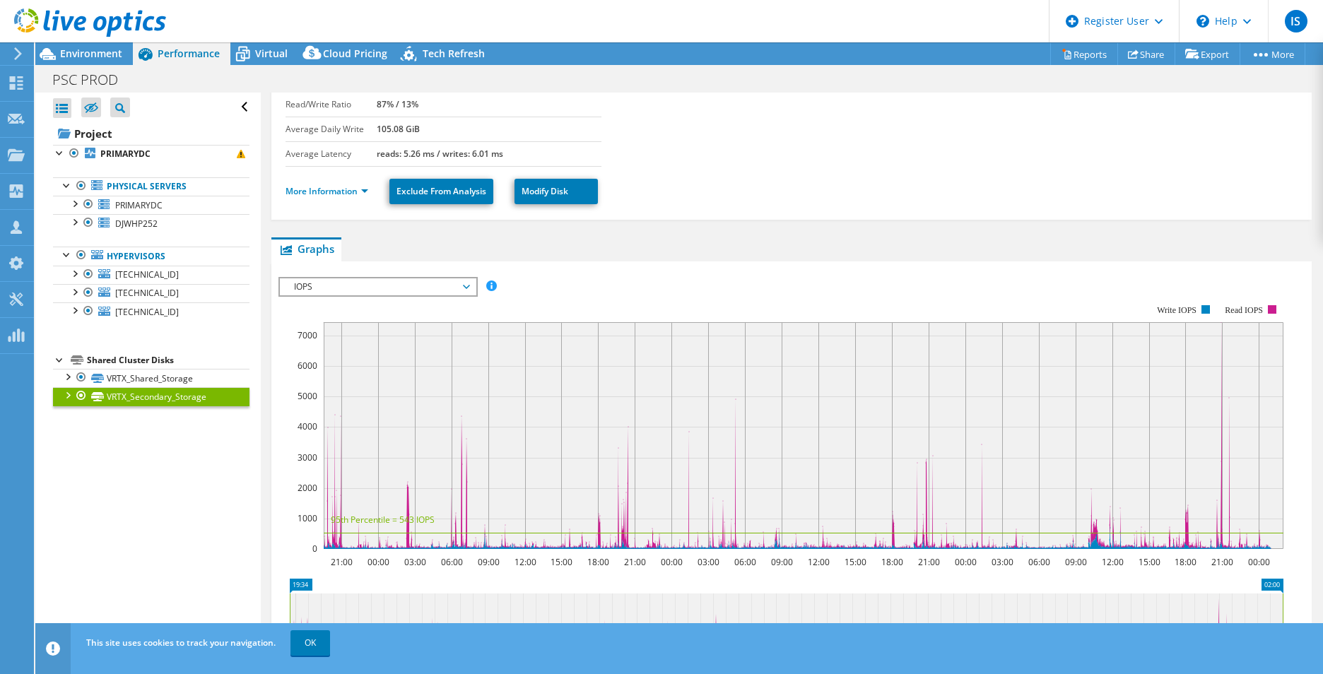
scroll to position [0, 0]
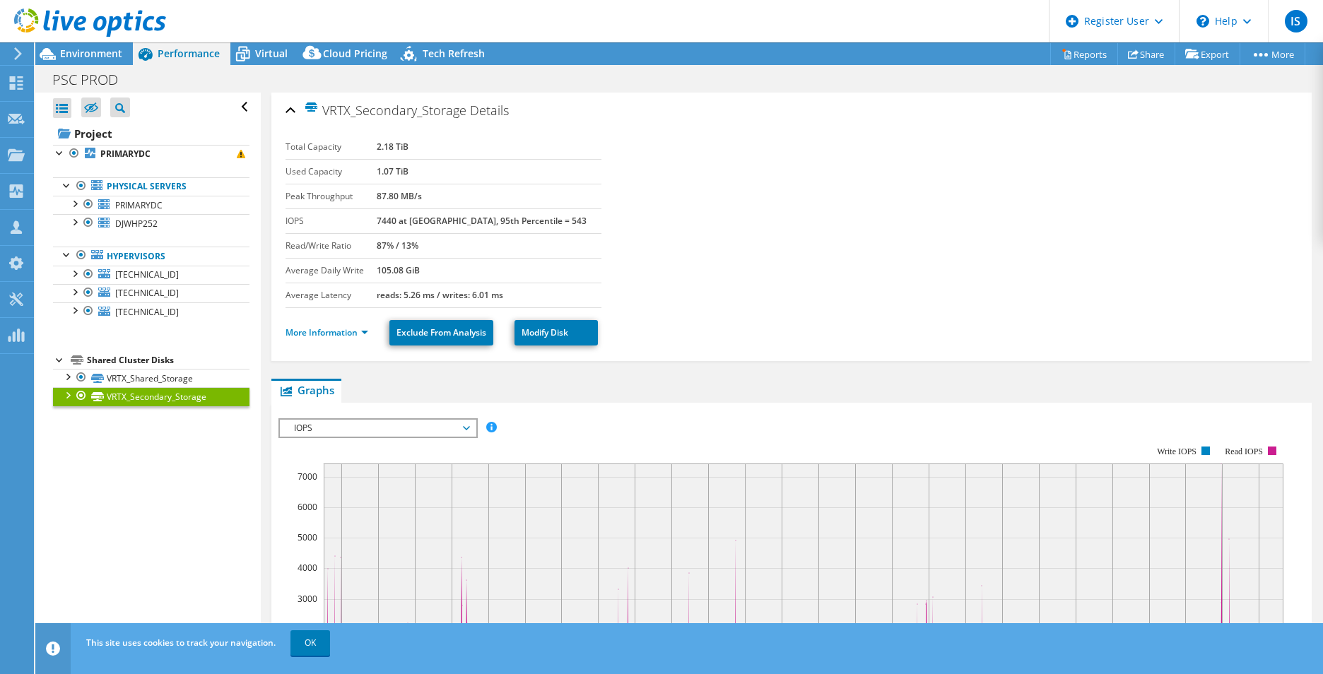
click at [289, 111] on div "VRTX_Secondary_Storage Details" at bounding box center [792, 111] width 1012 height 30
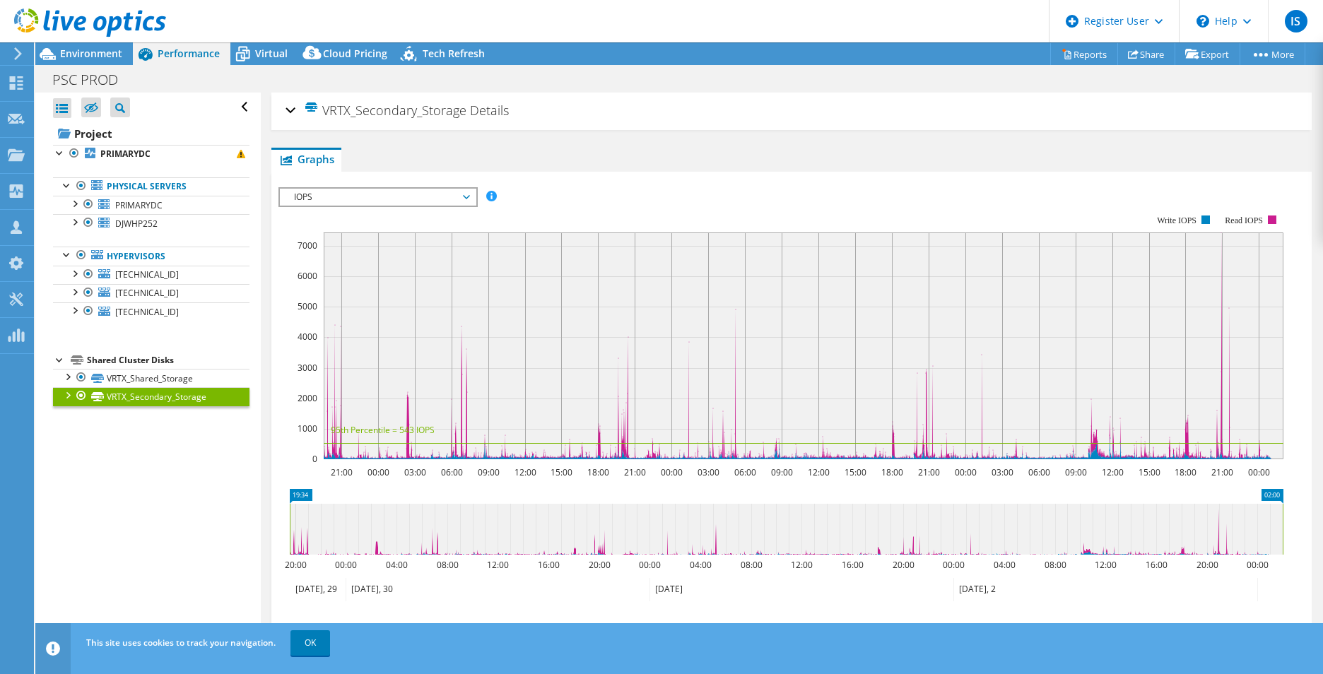
click at [289, 111] on div "VRTX_Secondary_Storage Details" at bounding box center [792, 111] width 1012 height 30
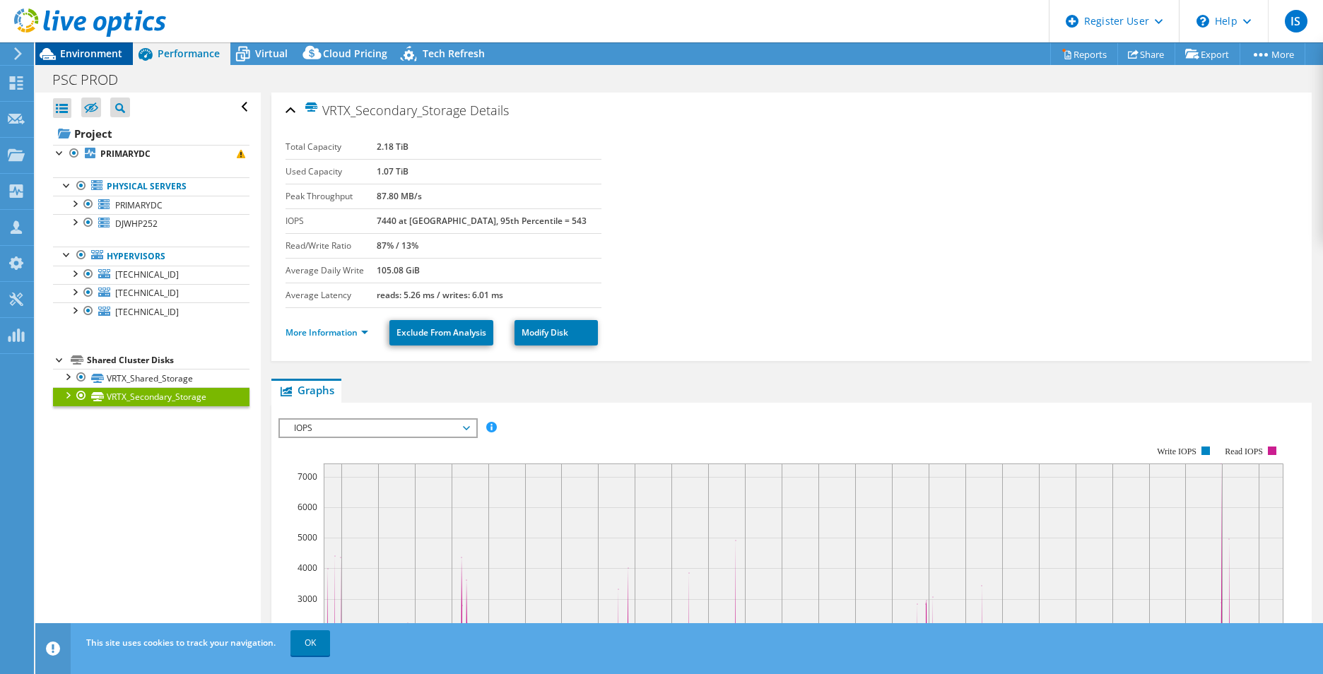
click at [104, 55] on span "Environment" at bounding box center [91, 53] width 62 height 13
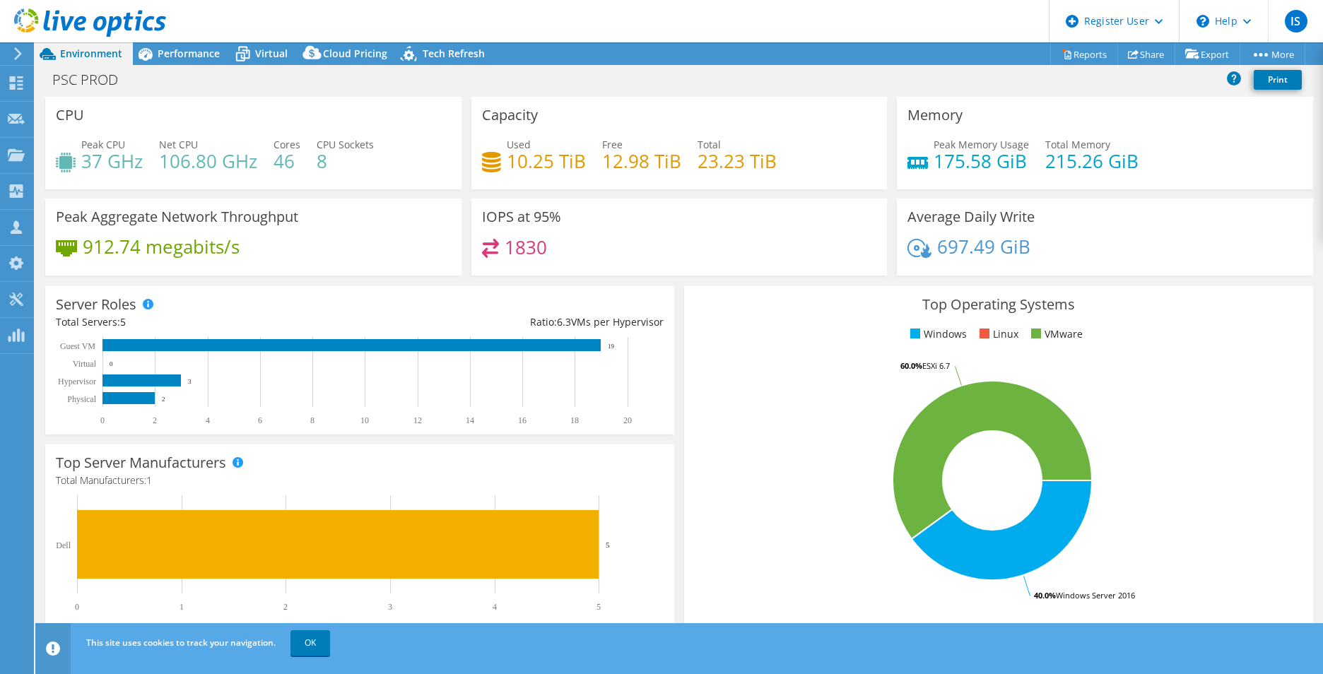
click at [21, 47] on div at bounding box center [83, 23] width 166 height 47
click at [11, 49] on div at bounding box center [16, 53] width 16 height 13
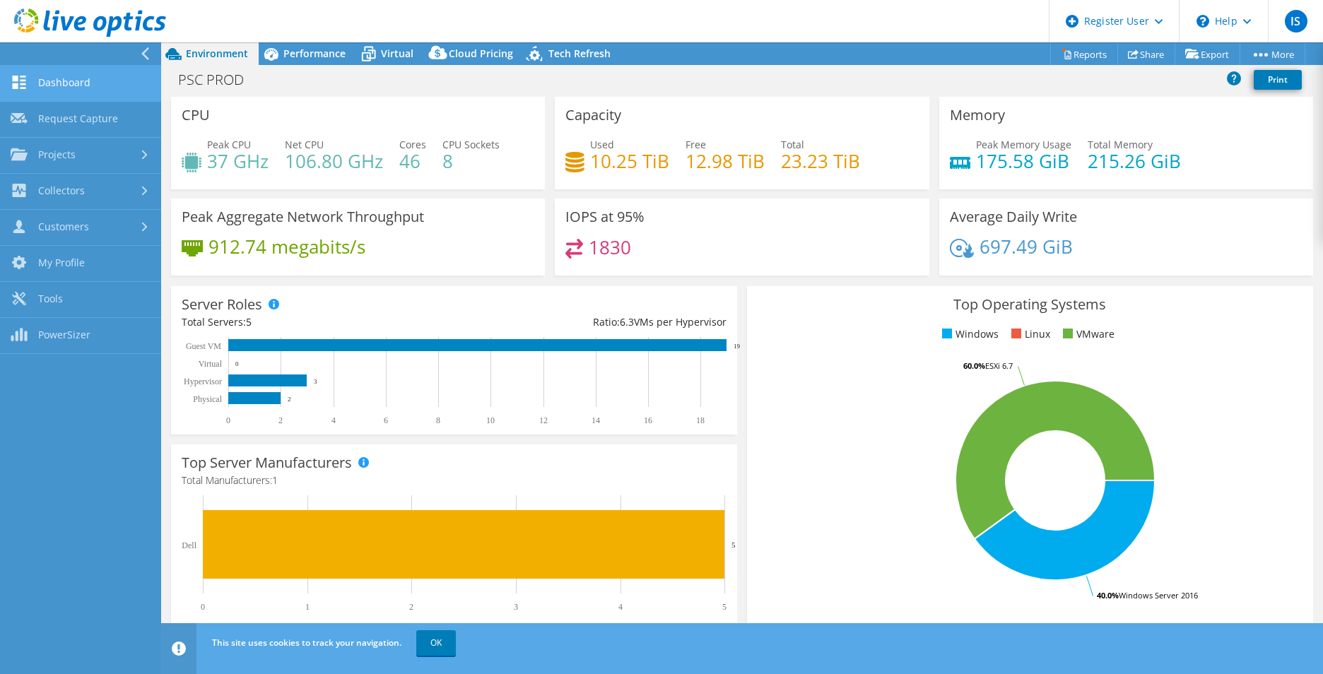
click at [62, 80] on link "Dashboard" at bounding box center [80, 84] width 161 height 36
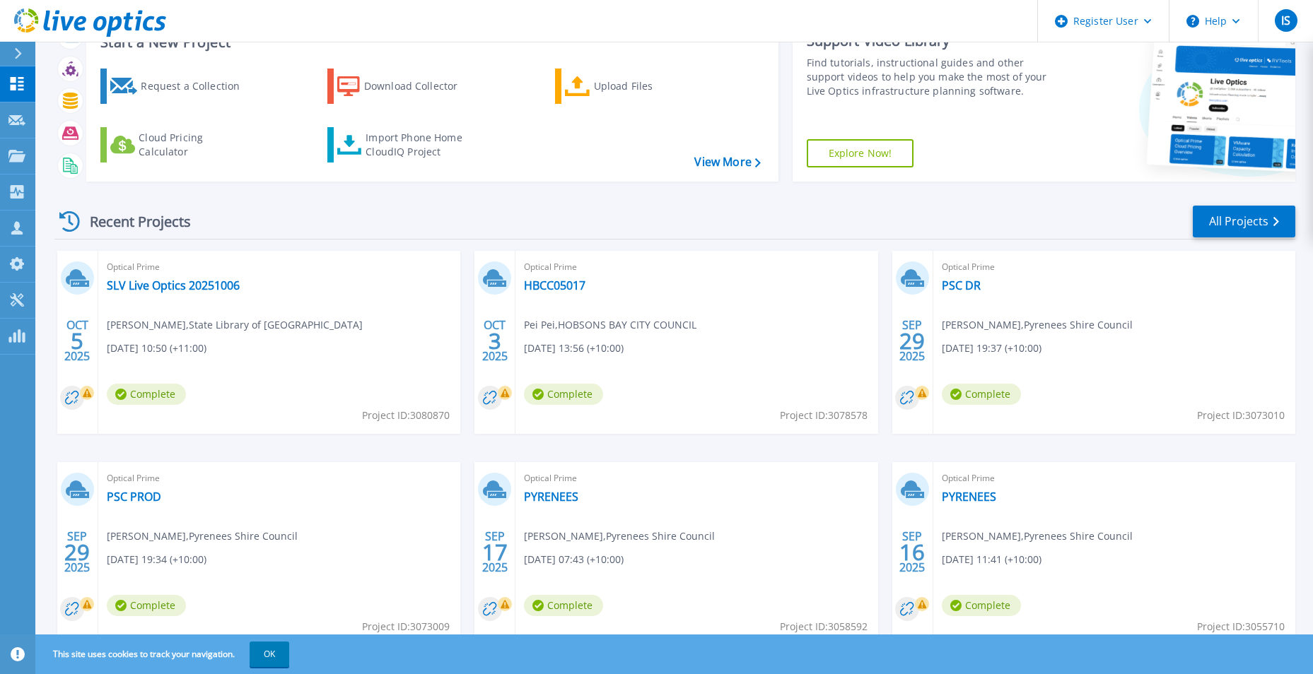
scroll to position [109, 0]
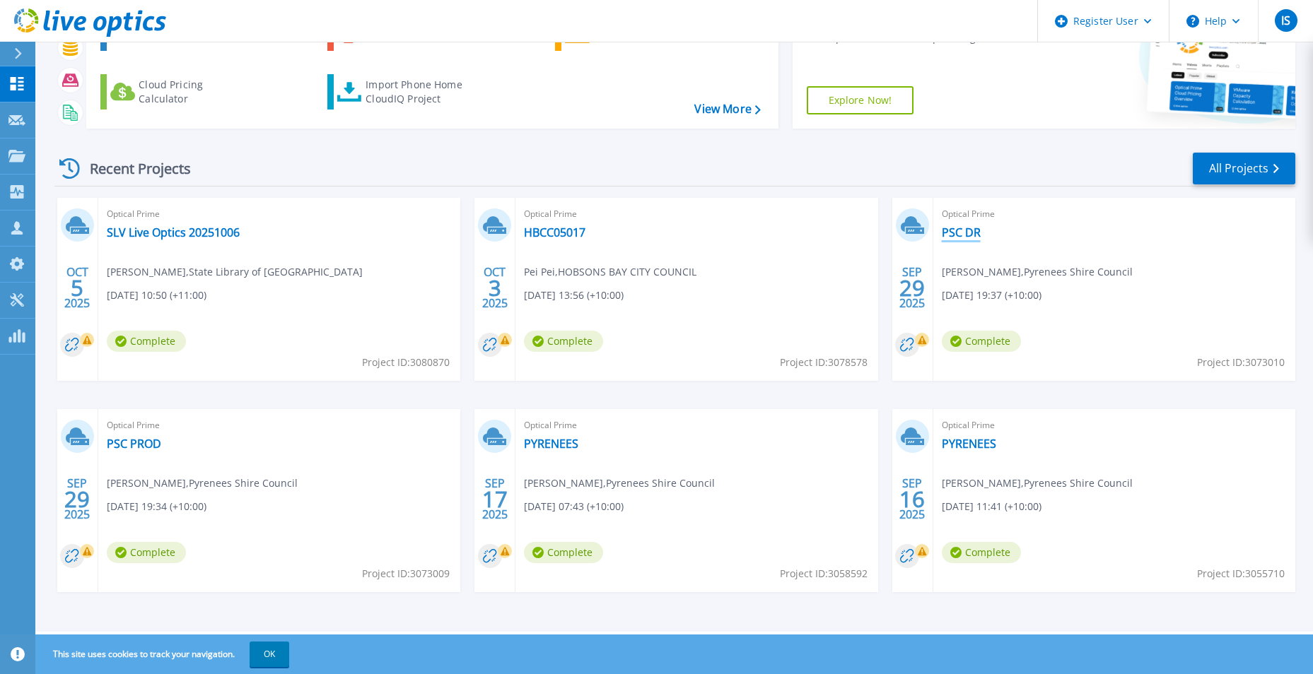
click at [946, 235] on link "PSC DR" at bounding box center [961, 233] width 39 height 14
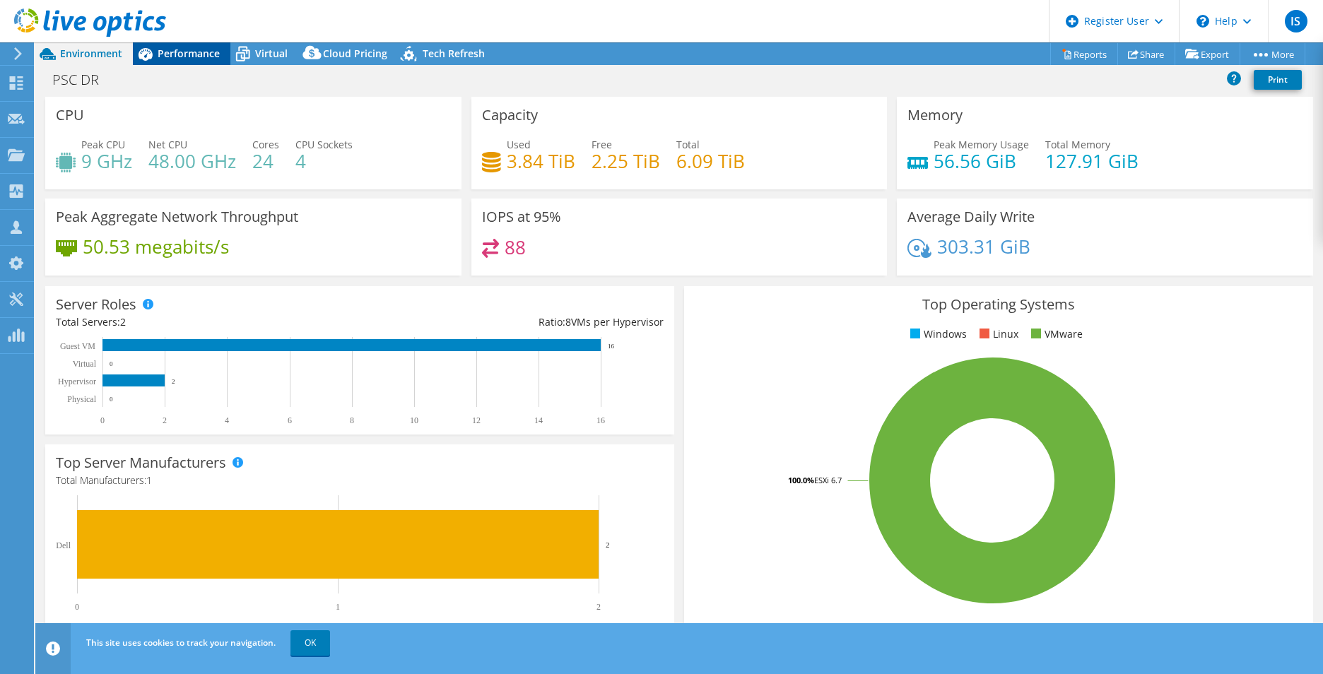
click at [175, 57] on span "Performance" at bounding box center [189, 53] width 62 height 13
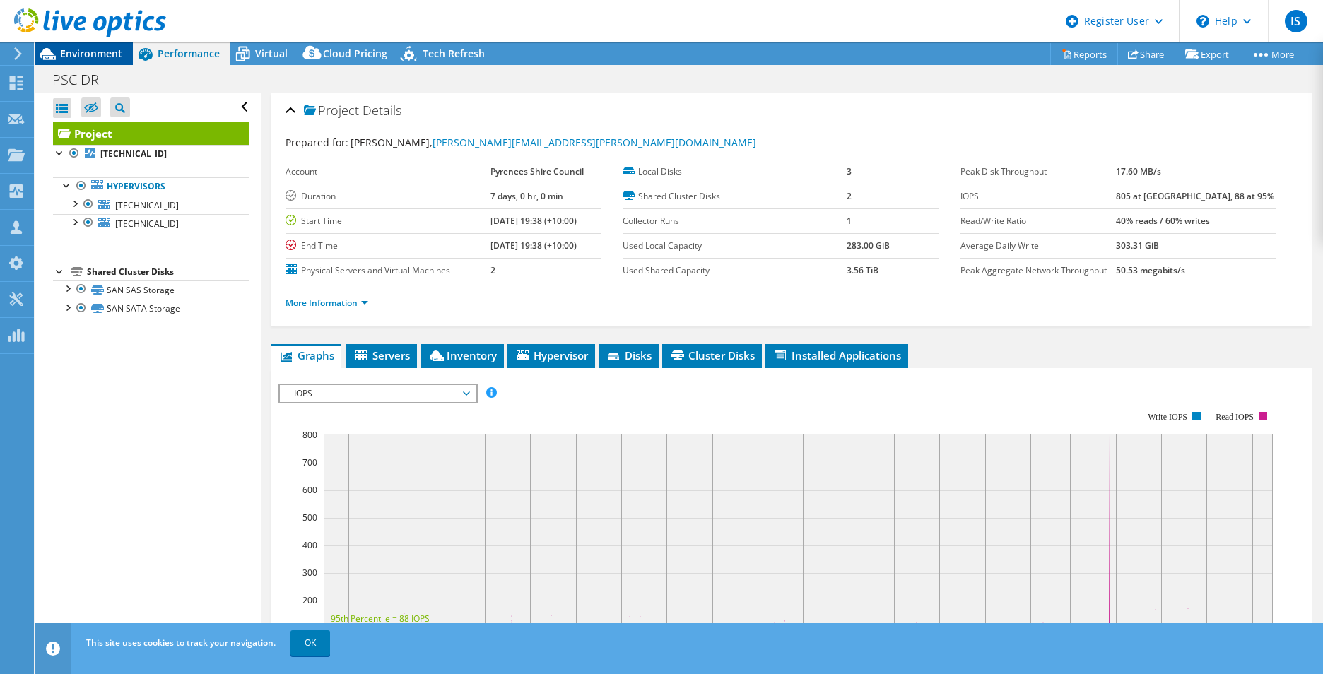
click at [83, 48] on span "Environment" at bounding box center [91, 53] width 62 height 13
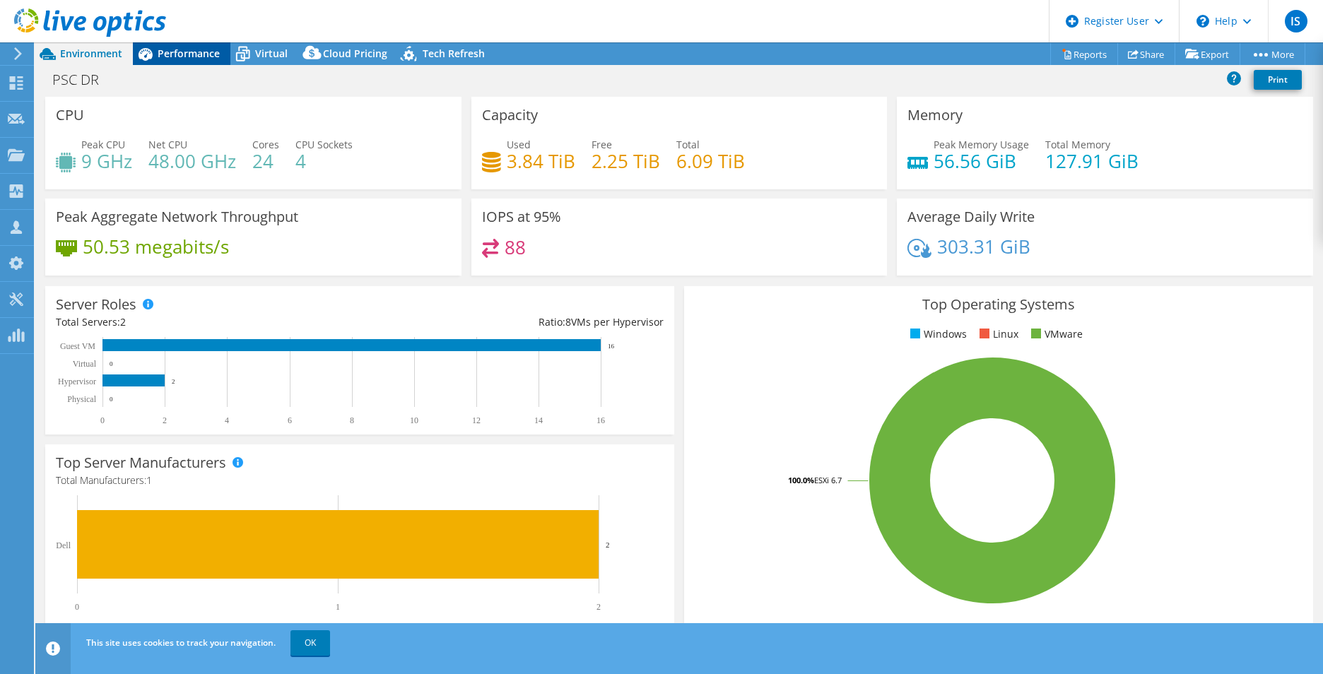
click at [173, 62] on div "Performance" at bounding box center [182, 53] width 98 height 23
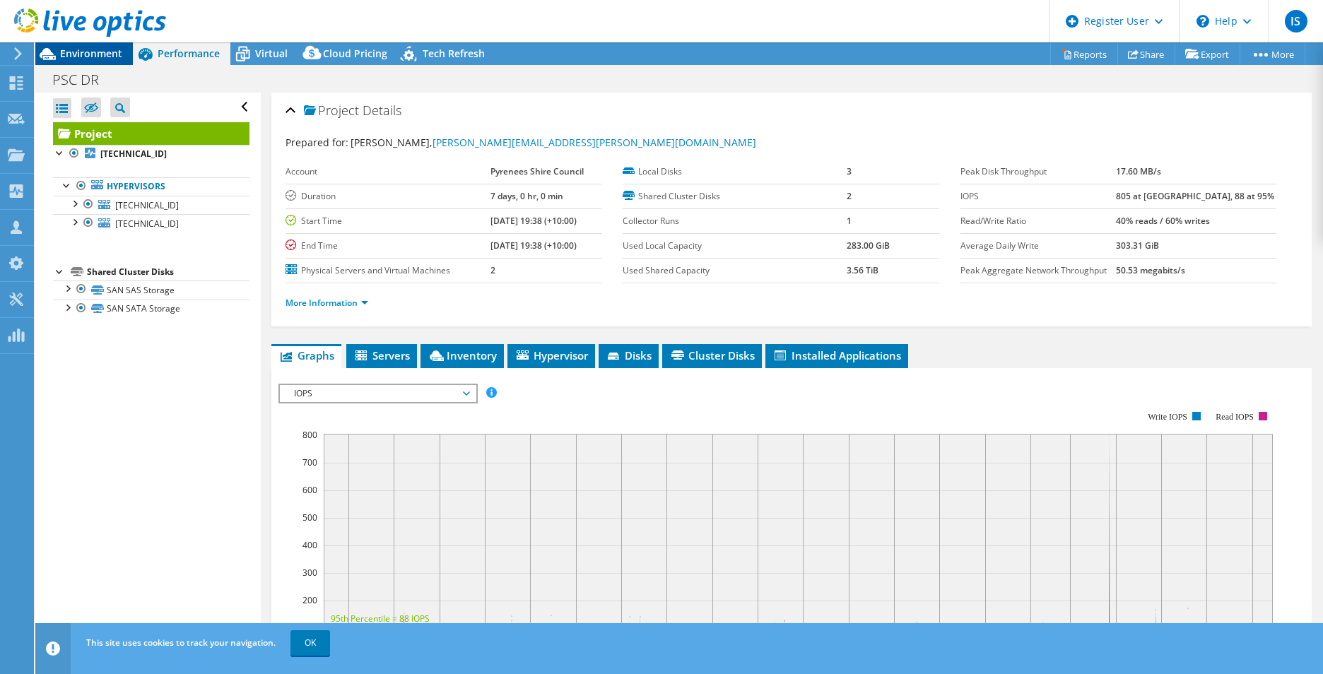
click at [96, 61] on div "Environment" at bounding box center [84, 53] width 98 height 23
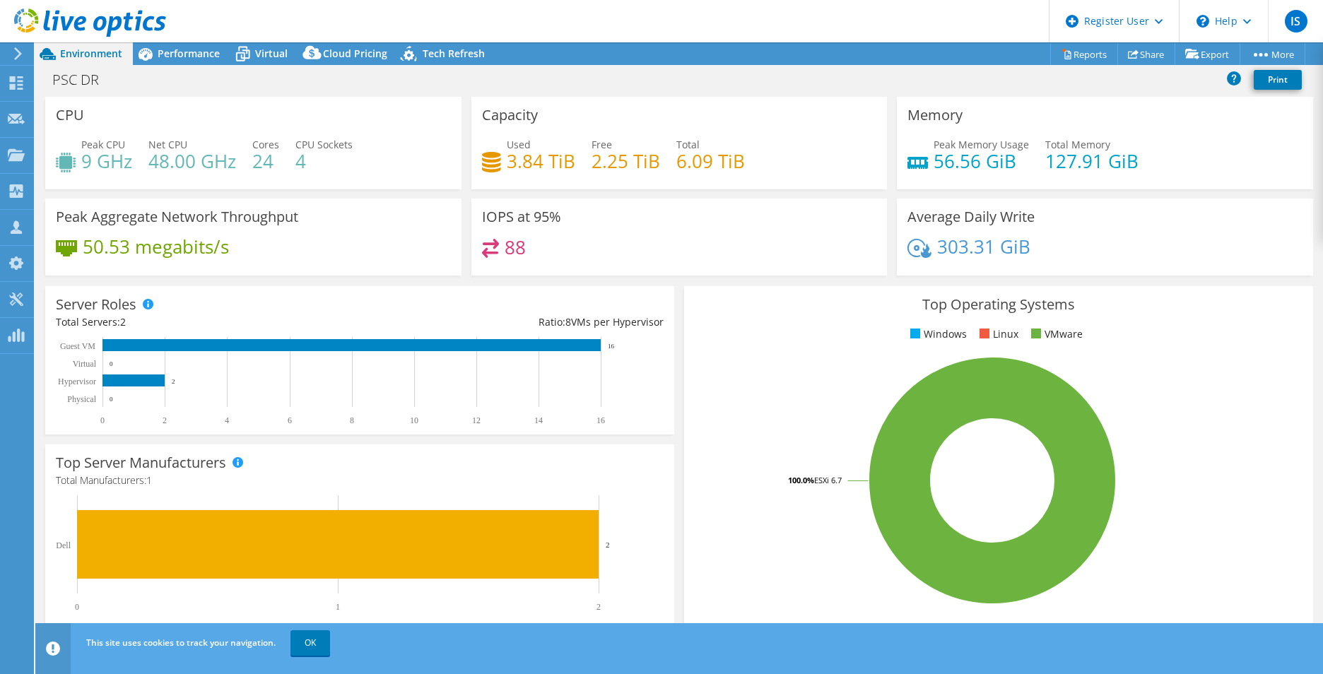
click at [196, 66] on div "PSC DR Print" at bounding box center [679, 79] width 1288 height 26
click at [193, 55] on span "Performance" at bounding box center [189, 53] width 62 height 13
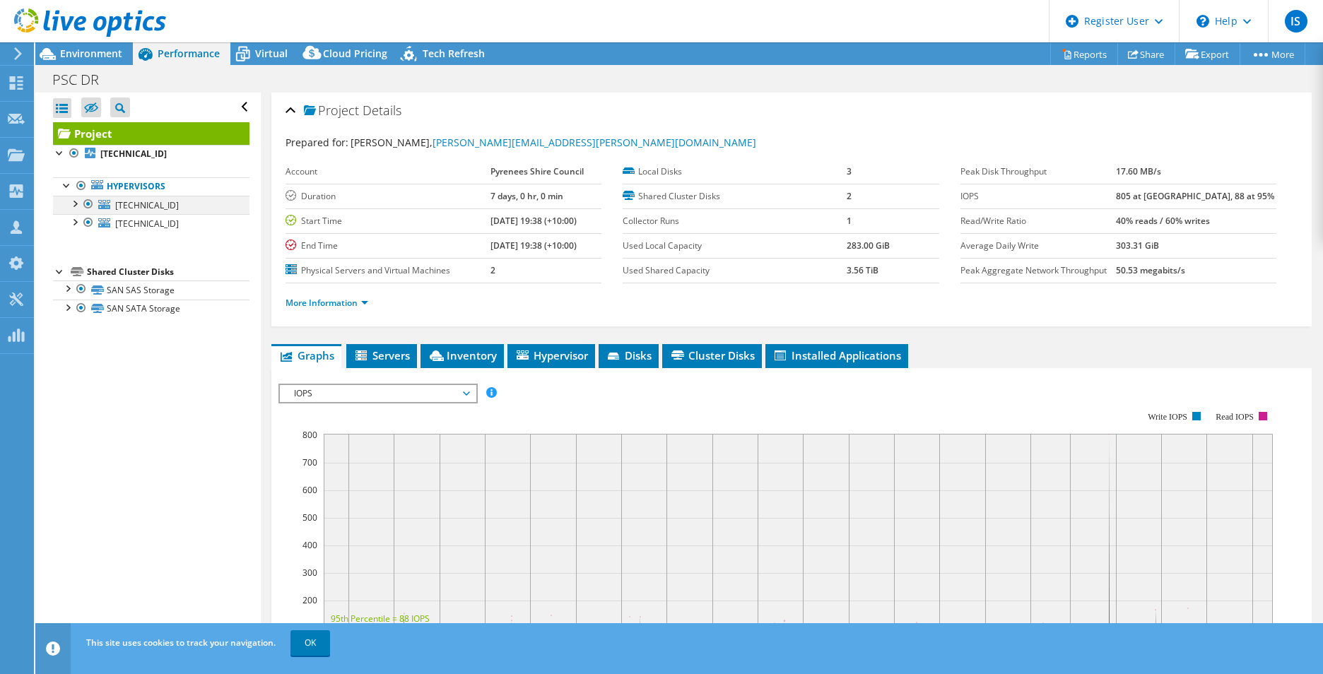
click at [81, 205] on div at bounding box center [74, 203] width 14 height 14
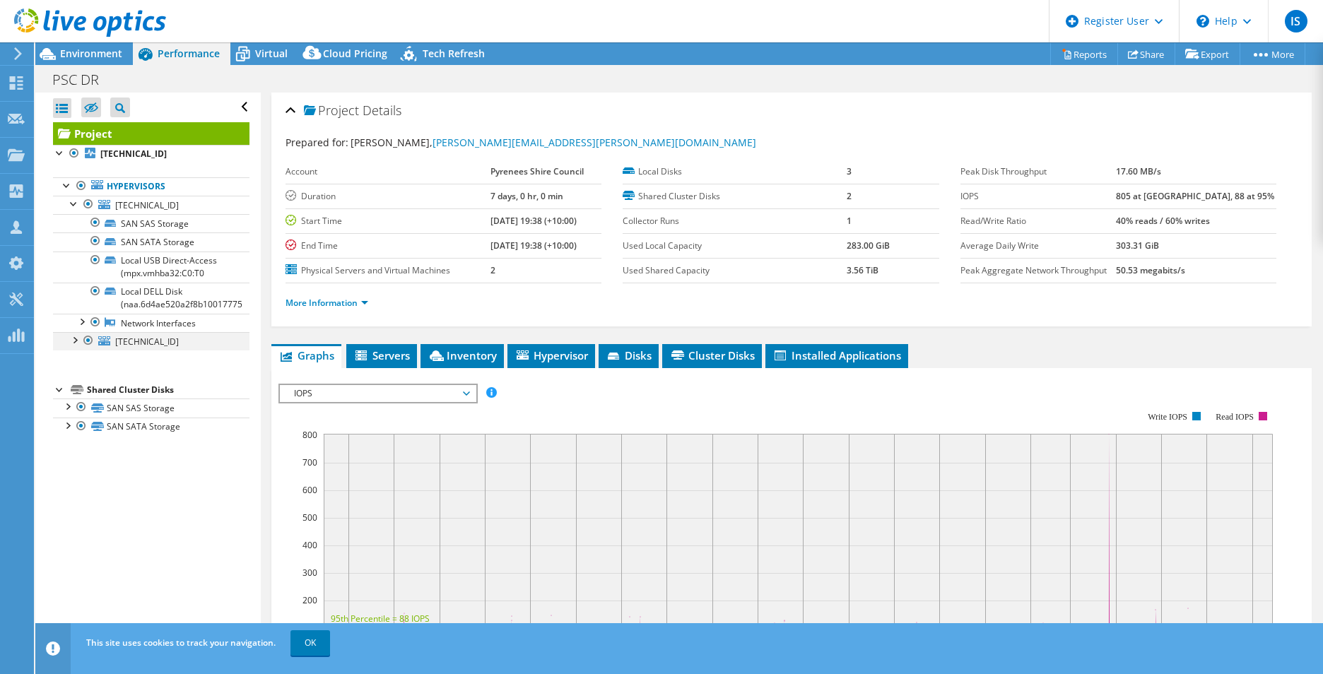
click at [79, 346] on div at bounding box center [74, 339] width 14 height 14
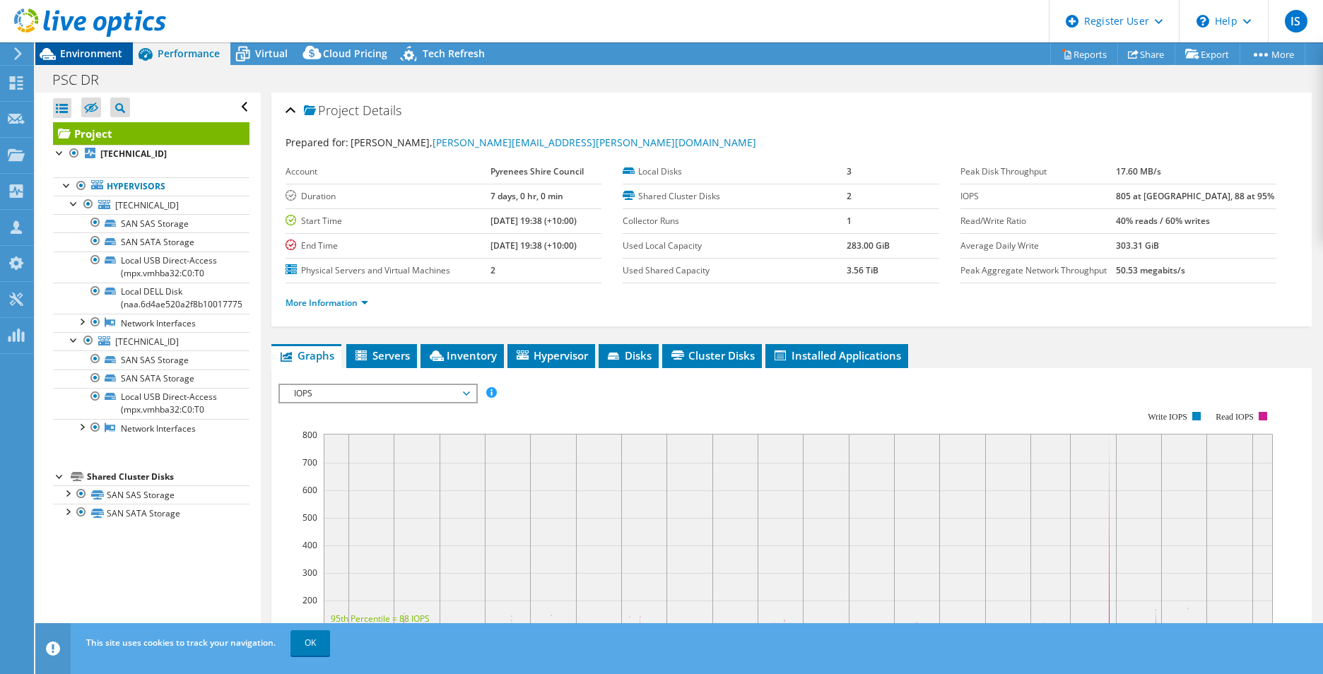
click at [95, 59] on span "Environment" at bounding box center [91, 53] width 62 height 13
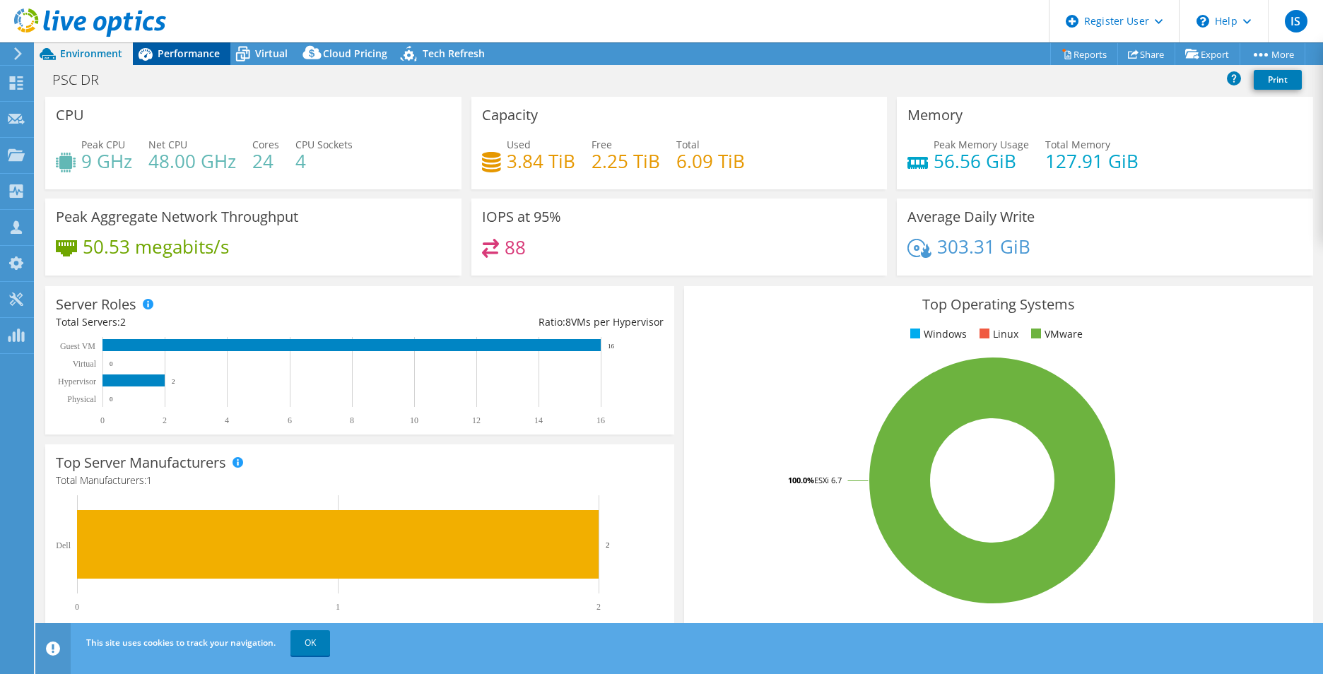
click at [181, 43] on div "Performance" at bounding box center [182, 53] width 98 height 23
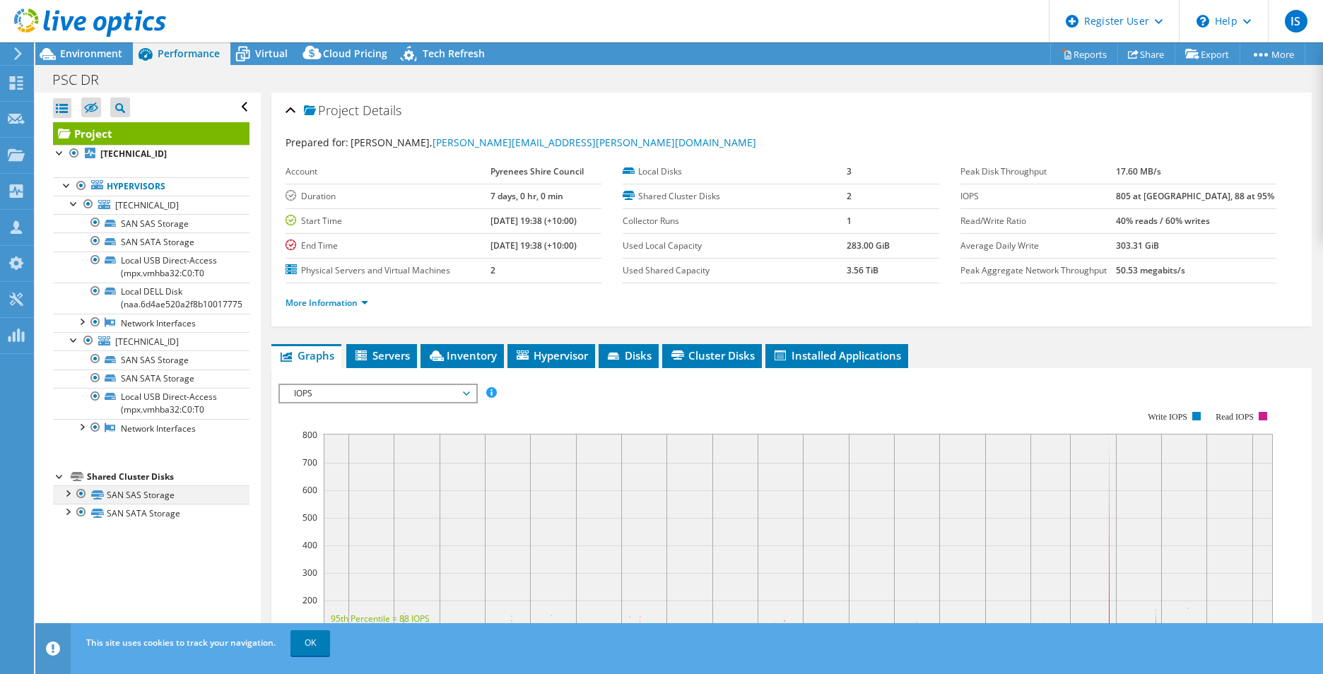
click at [64, 495] on div at bounding box center [67, 493] width 14 height 14
click at [69, 574] on div at bounding box center [67, 574] width 14 height 14
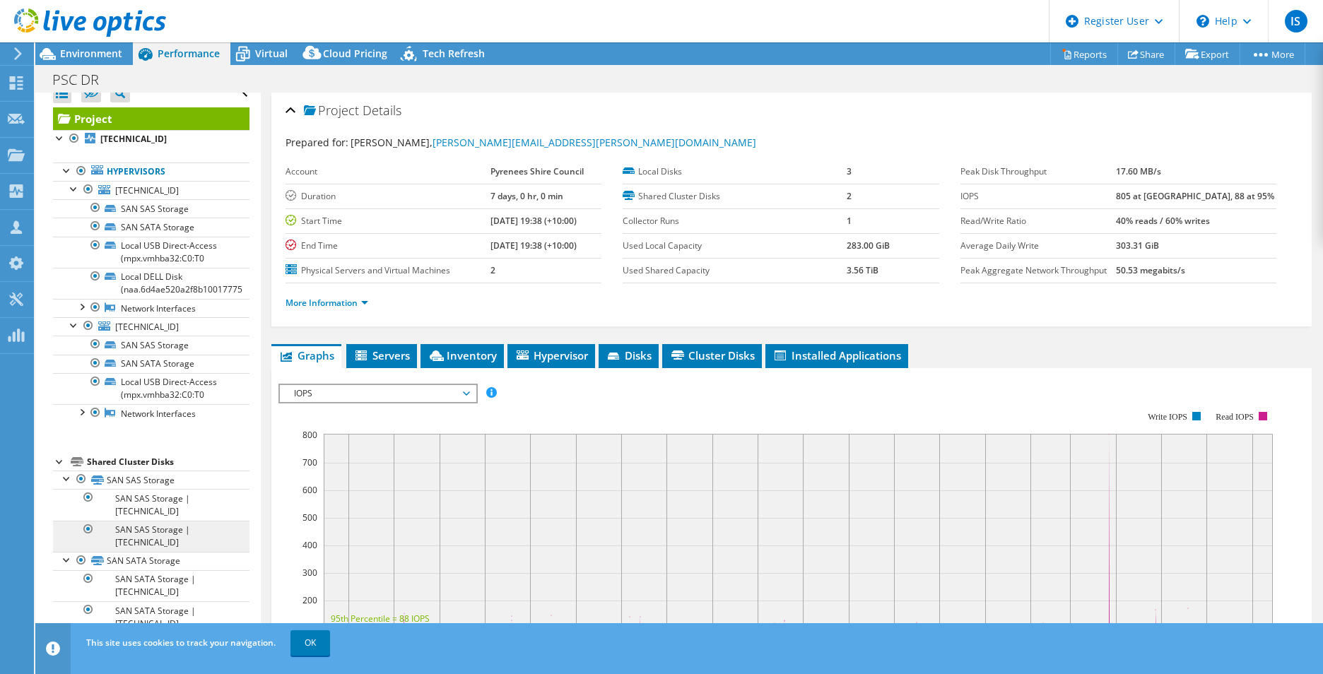
scroll to position [18, 0]
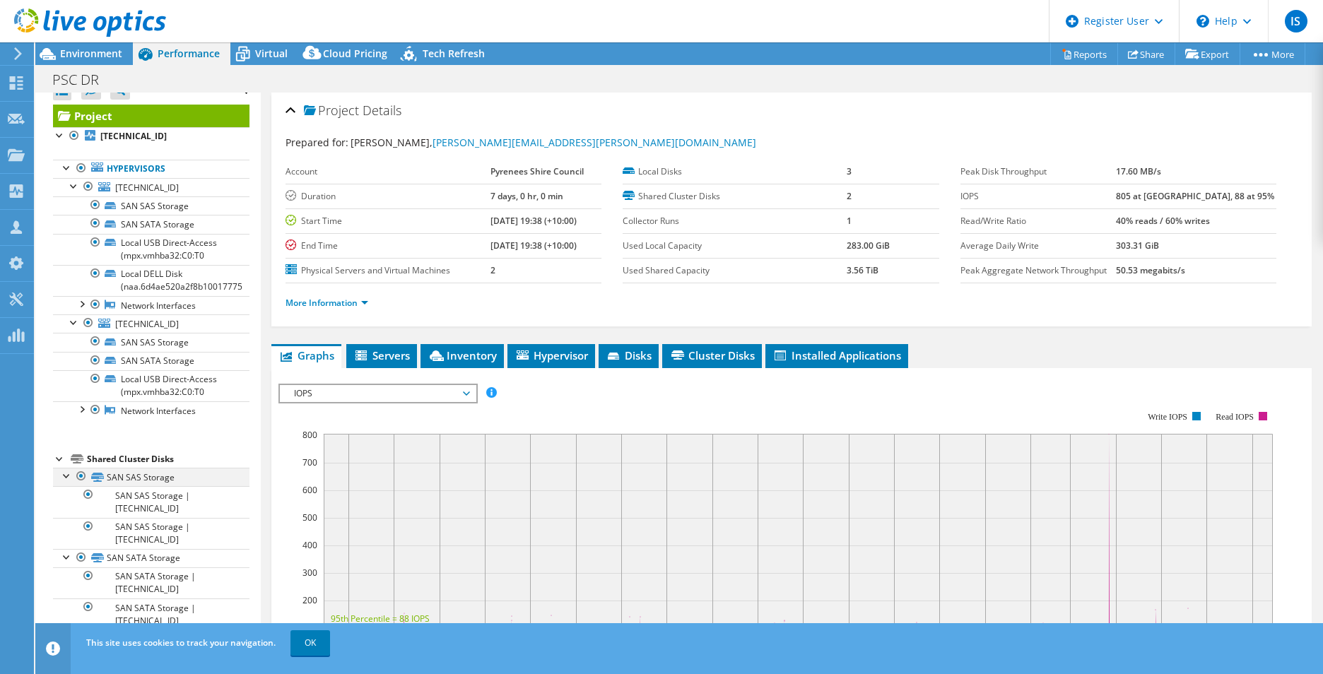
click at [69, 473] on div at bounding box center [67, 475] width 14 height 14
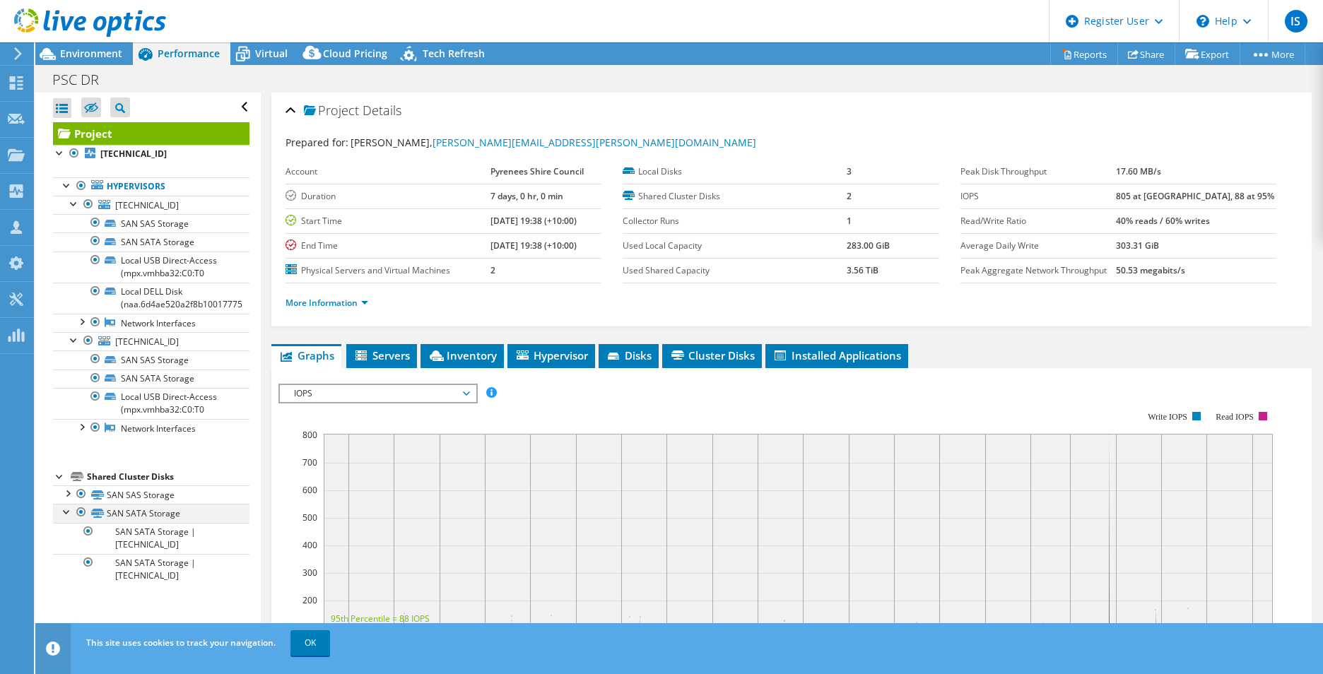
click at [69, 510] on div at bounding box center [67, 511] width 14 height 14
click at [72, 344] on div at bounding box center [74, 339] width 14 height 14
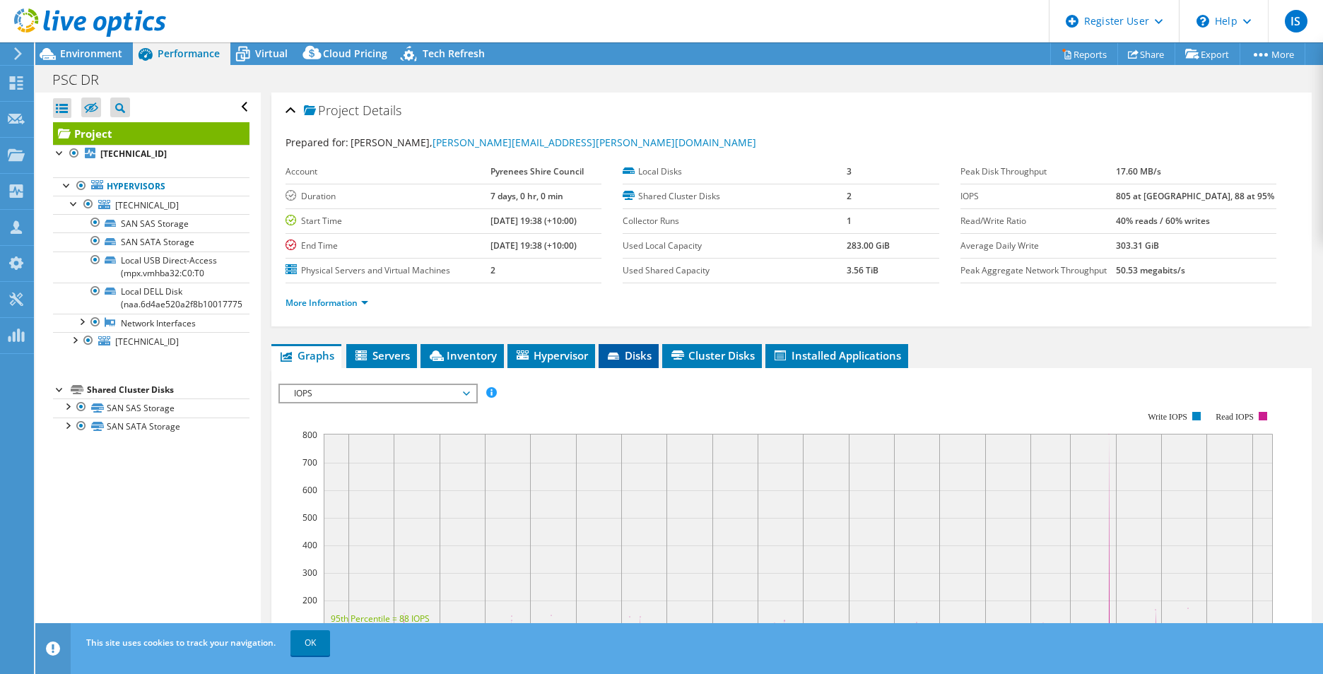
click at [650, 350] on span "Disks" at bounding box center [629, 356] width 46 height 14
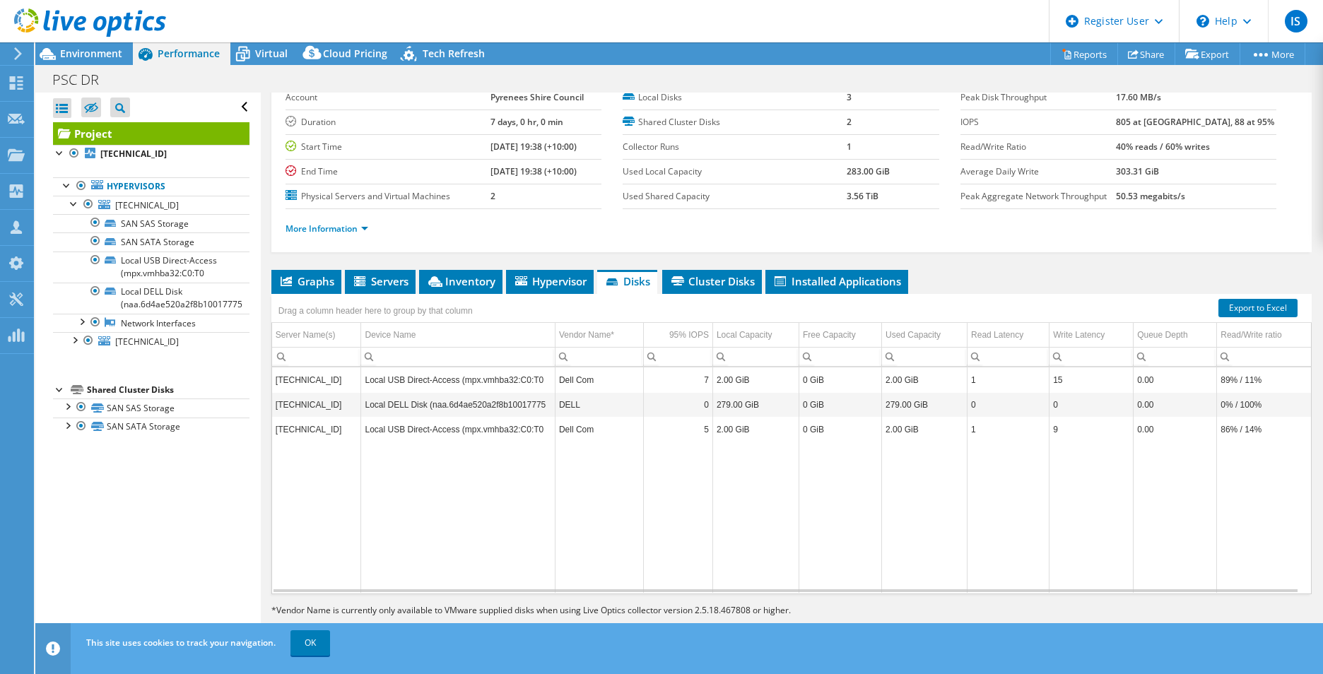
scroll to position [76, 0]
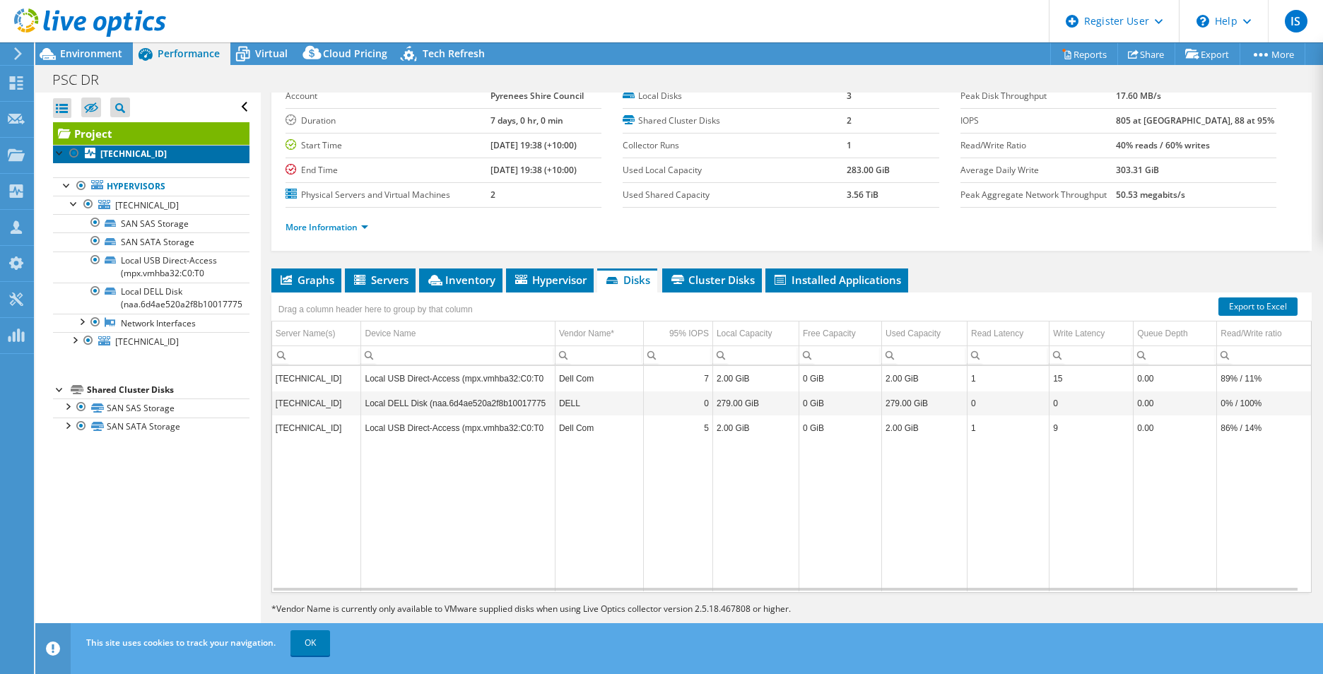
click at [148, 151] on b "10.253.253.195" at bounding box center [133, 154] width 66 height 12
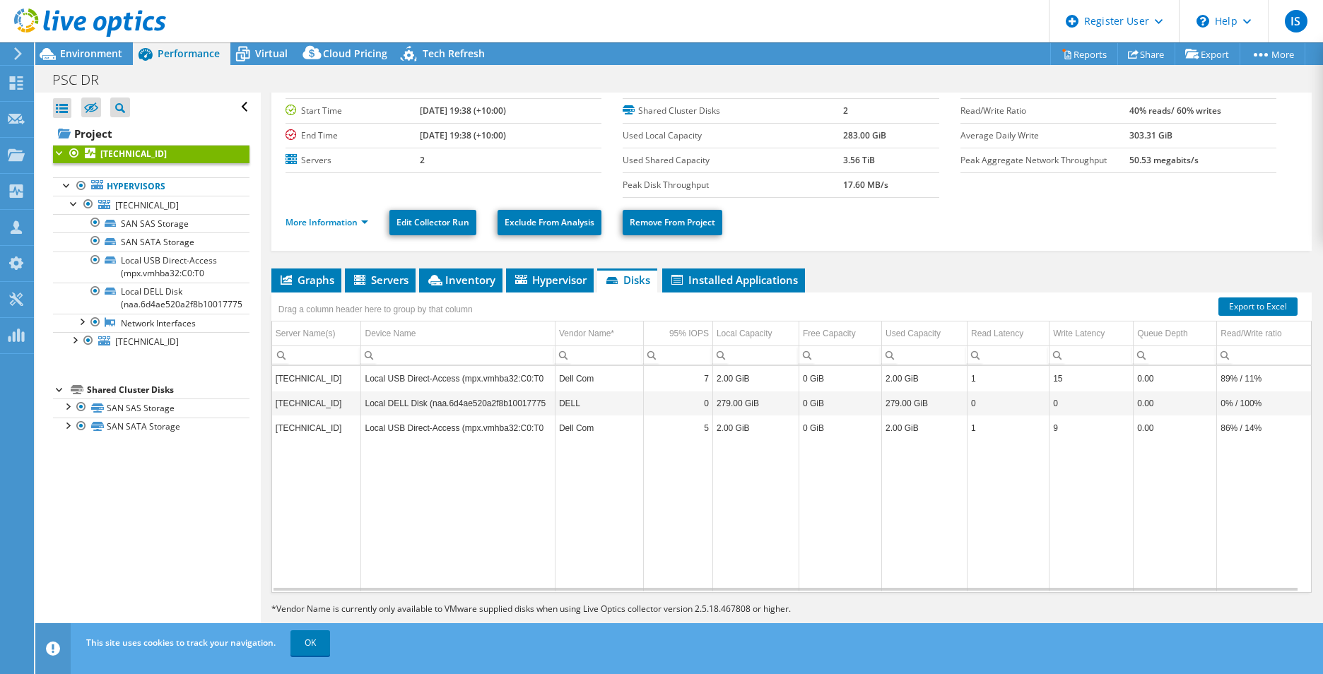
scroll to position [61, 0]
click at [365, 226] on link "More Information" at bounding box center [327, 222] width 83 height 12
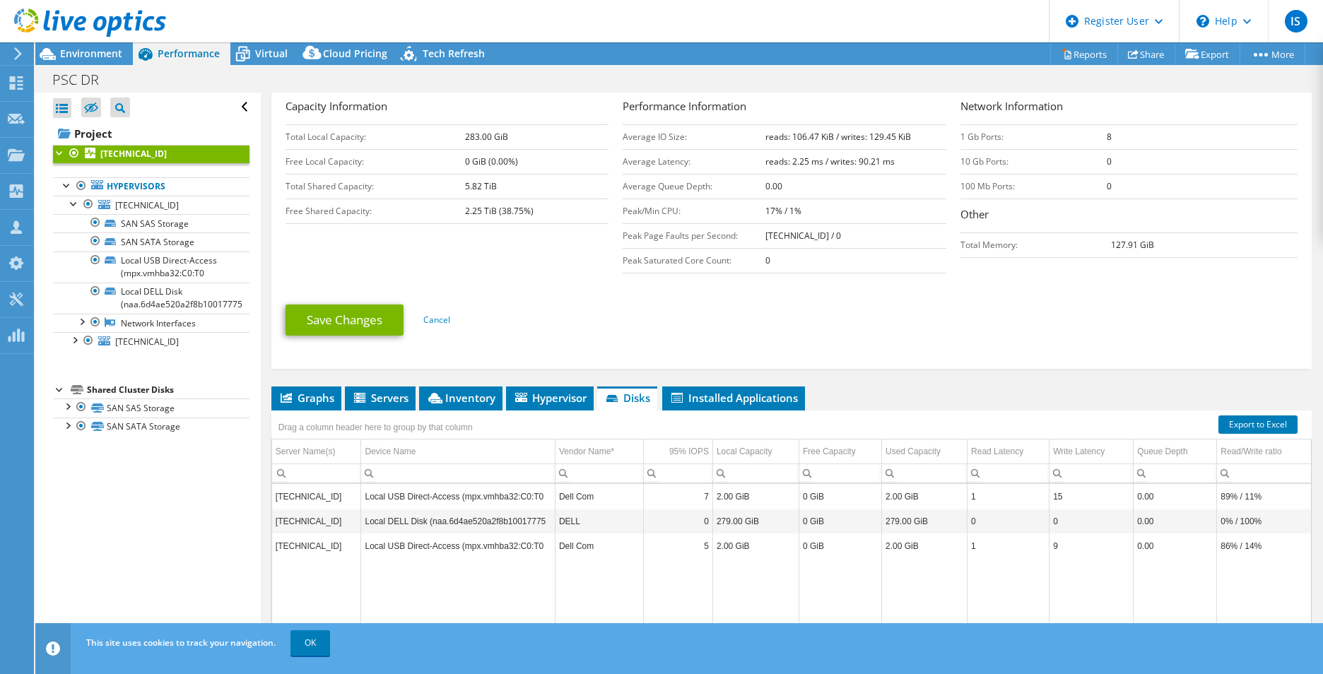
scroll to position [391, 0]
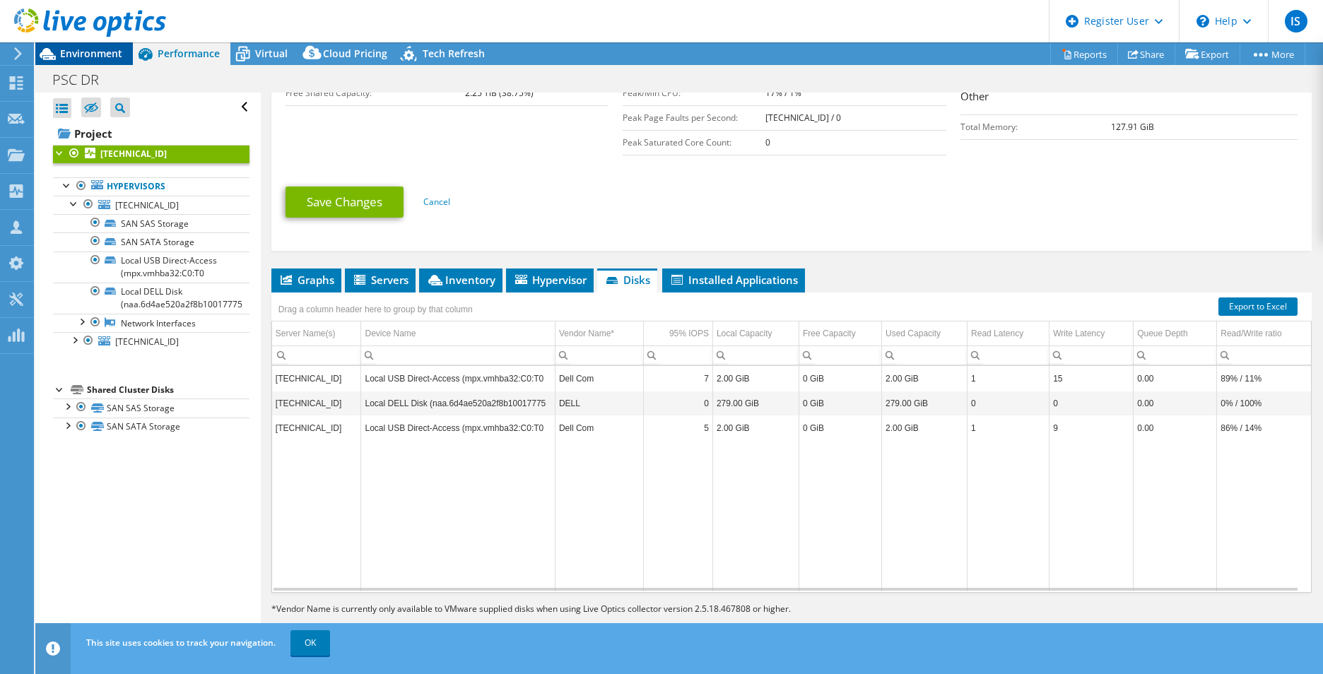
click at [73, 52] on span "Environment" at bounding box center [91, 53] width 62 height 13
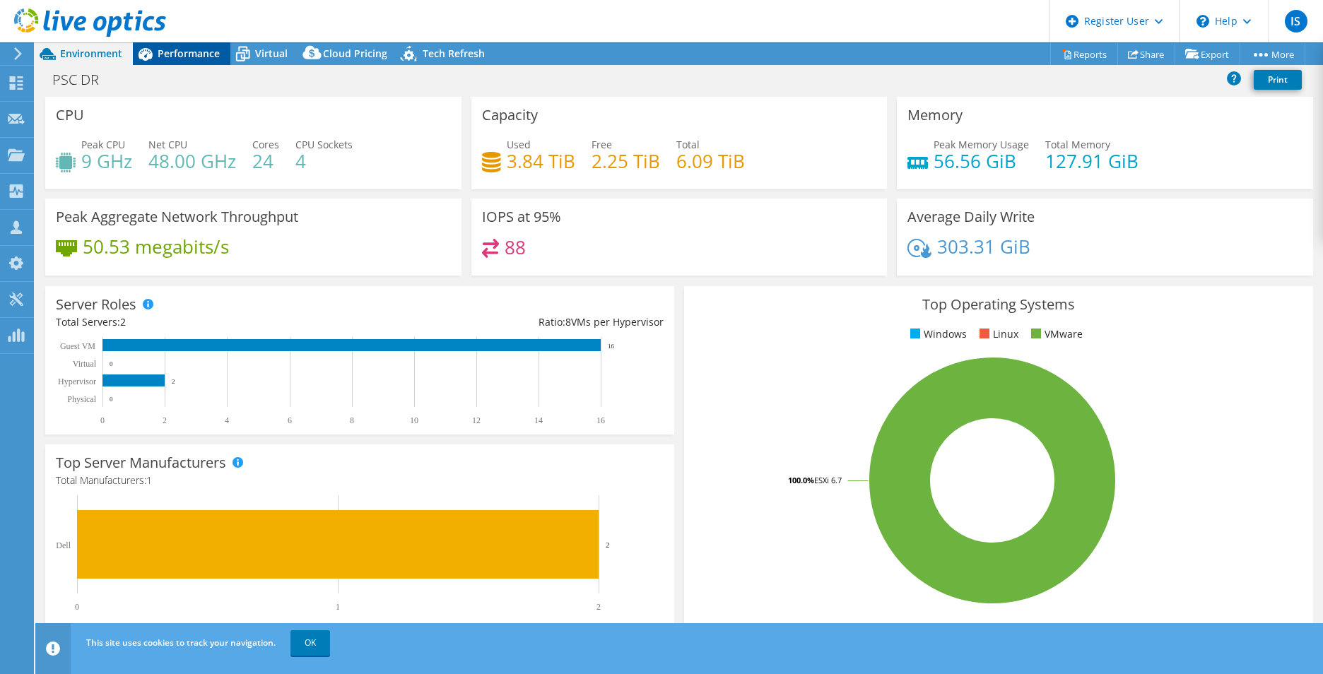
click at [197, 62] on div "Performance" at bounding box center [182, 53] width 98 height 23
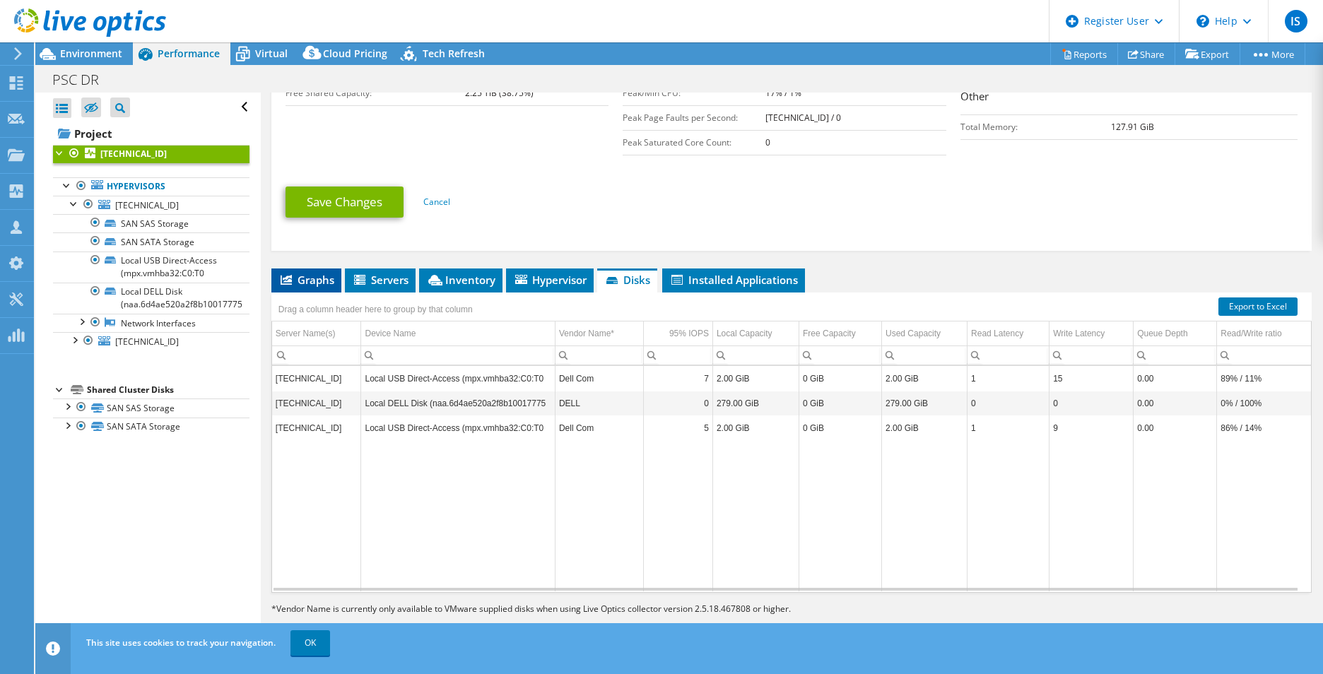
click at [315, 285] on span "Graphs" at bounding box center [307, 280] width 56 height 14
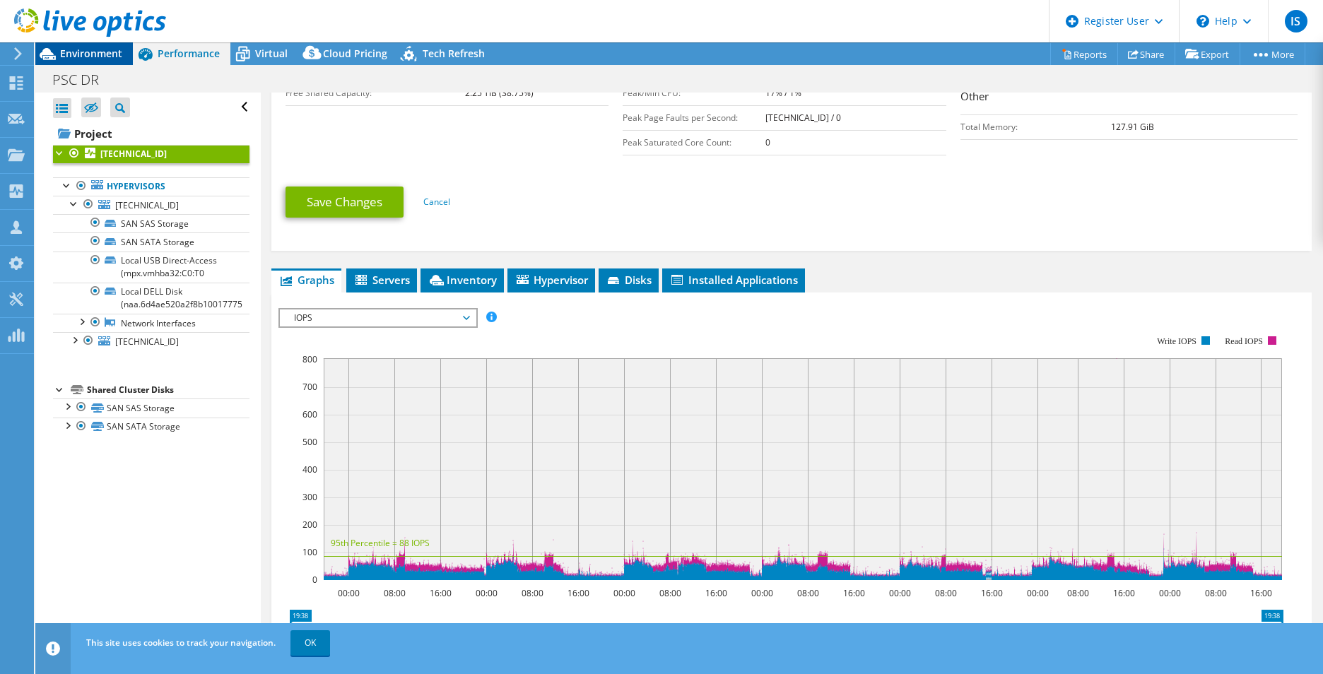
click at [115, 59] on span "Environment" at bounding box center [91, 53] width 62 height 13
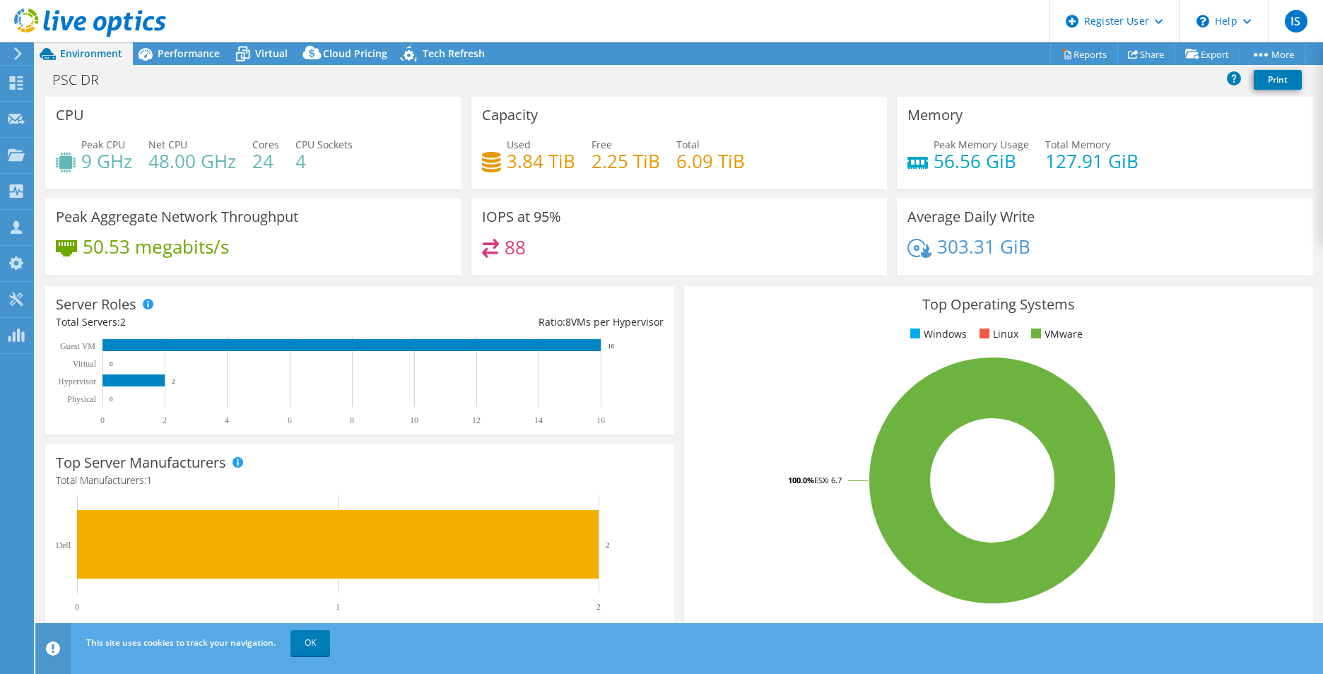
click at [23, 56] on icon at bounding box center [18, 53] width 11 height 13
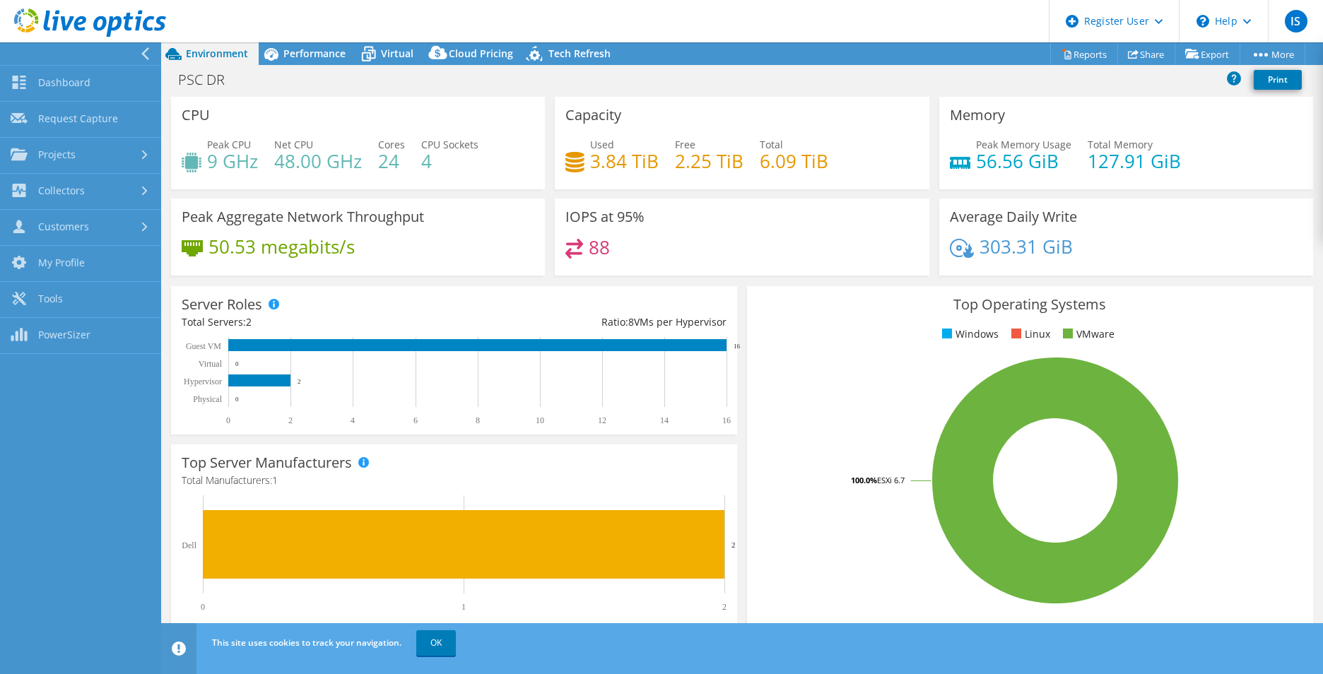
scroll to position [394, 0]
click at [56, 84] on link "Dashboard" at bounding box center [80, 84] width 161 height 36
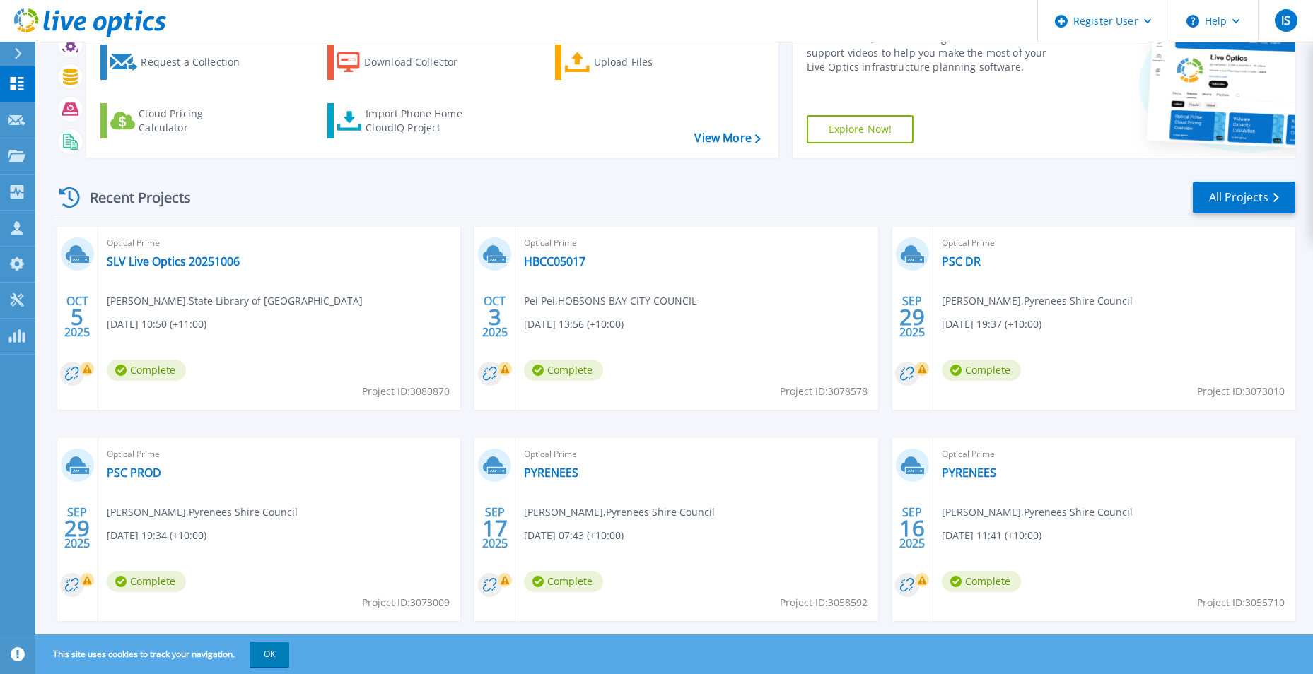
scroll to position [109, 0]
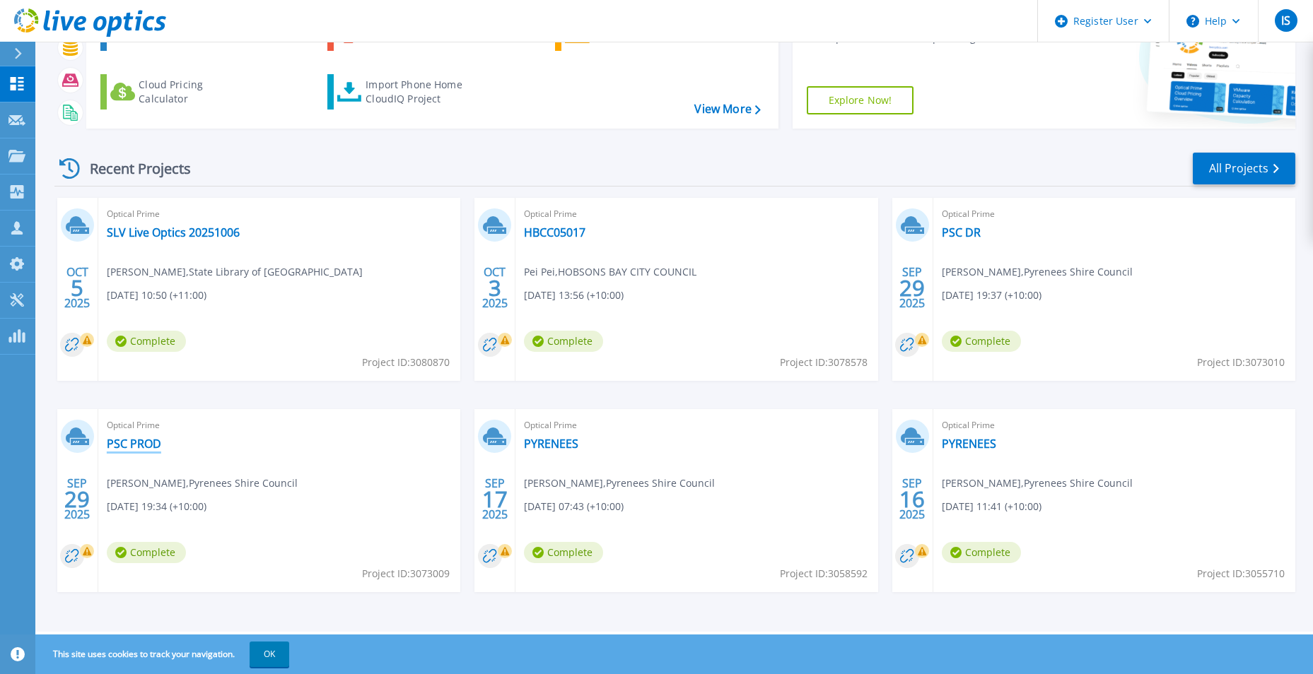
click at [127, 445] on link "PSC PROD" at bounding box center [134, 444] width 54 height 14
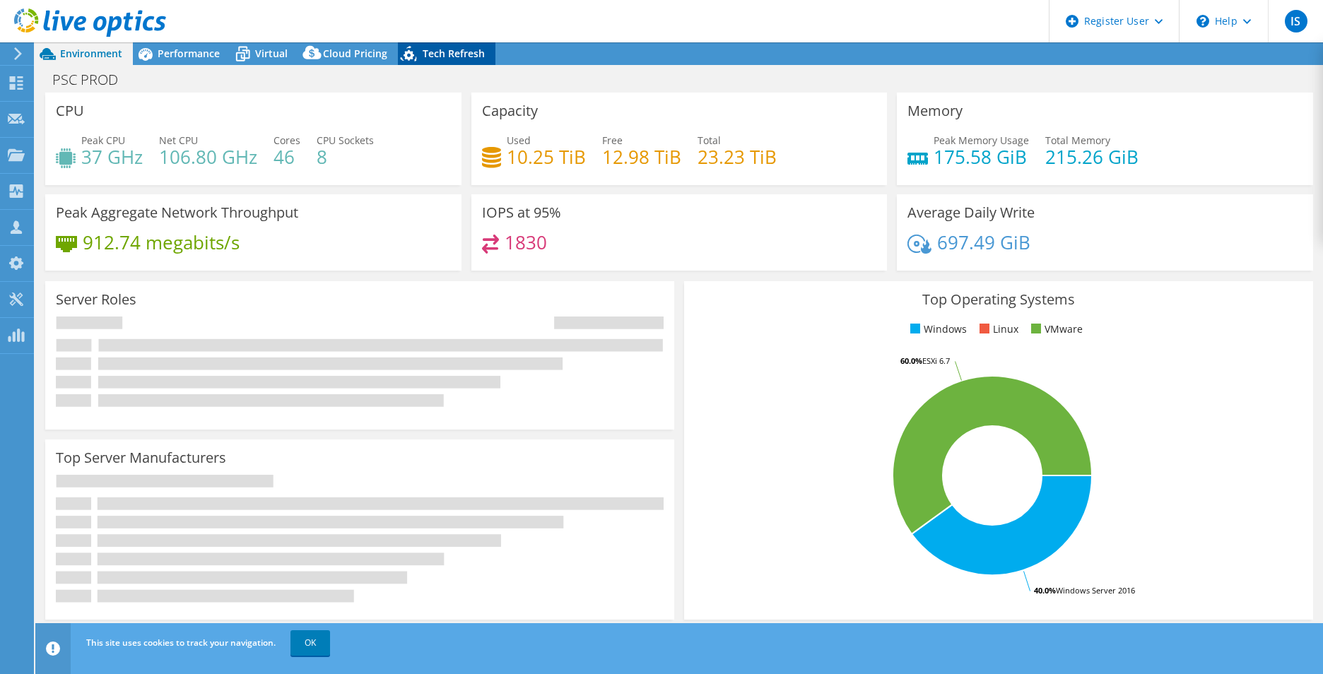
click at [476, 47] on span "Tech Refresh" at bounding box center [454, 53] width 62 height 13
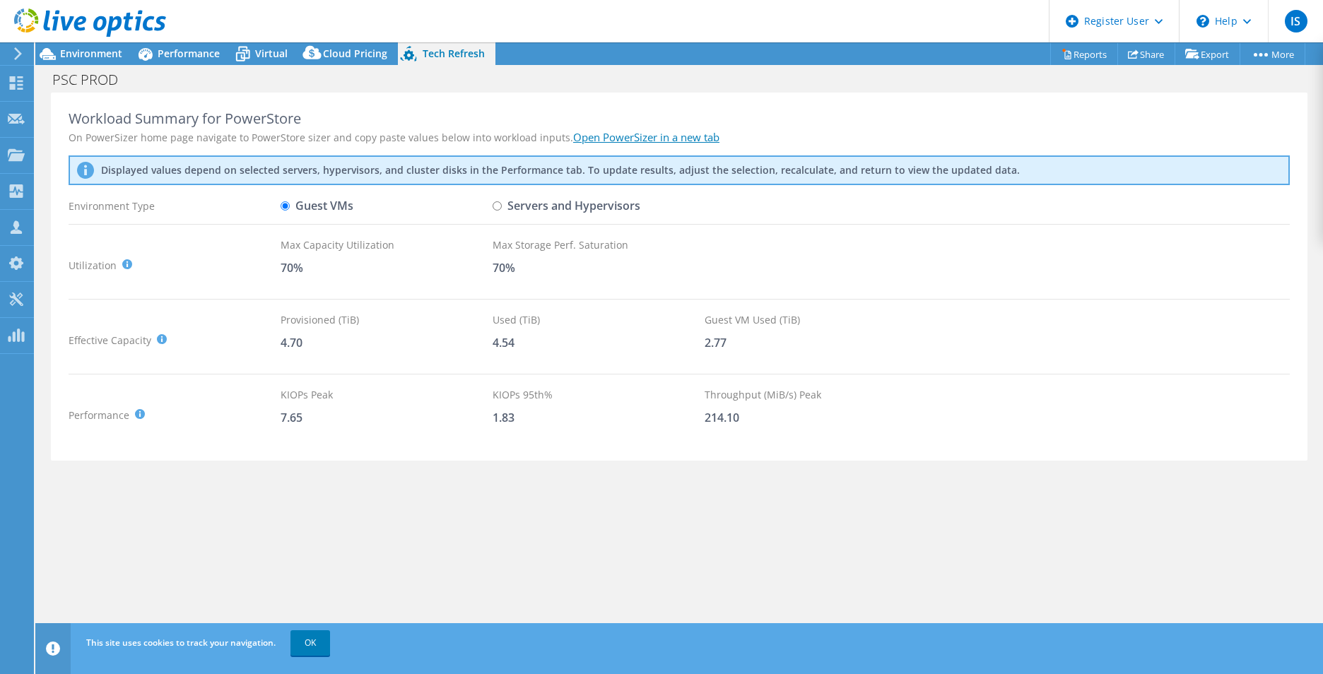
click at [497, 208] on input "Servers and Hypervisors" at bounding box center [497, 205] width 9 height 9
radio input "true"
radio input "false"
click at [637, 141] on link "Open PowerSizer in a new tab" at bounding box center [646, 137] width 146 height 14
click at [753, 39] on header "IS Dell User [PERSON_NAME] [PERSON_NAME][EMAIL_ADDRESS][DOMAIN_NAME] Dell My Pr…" at bounding box center [661, 21] width 1323 height 42
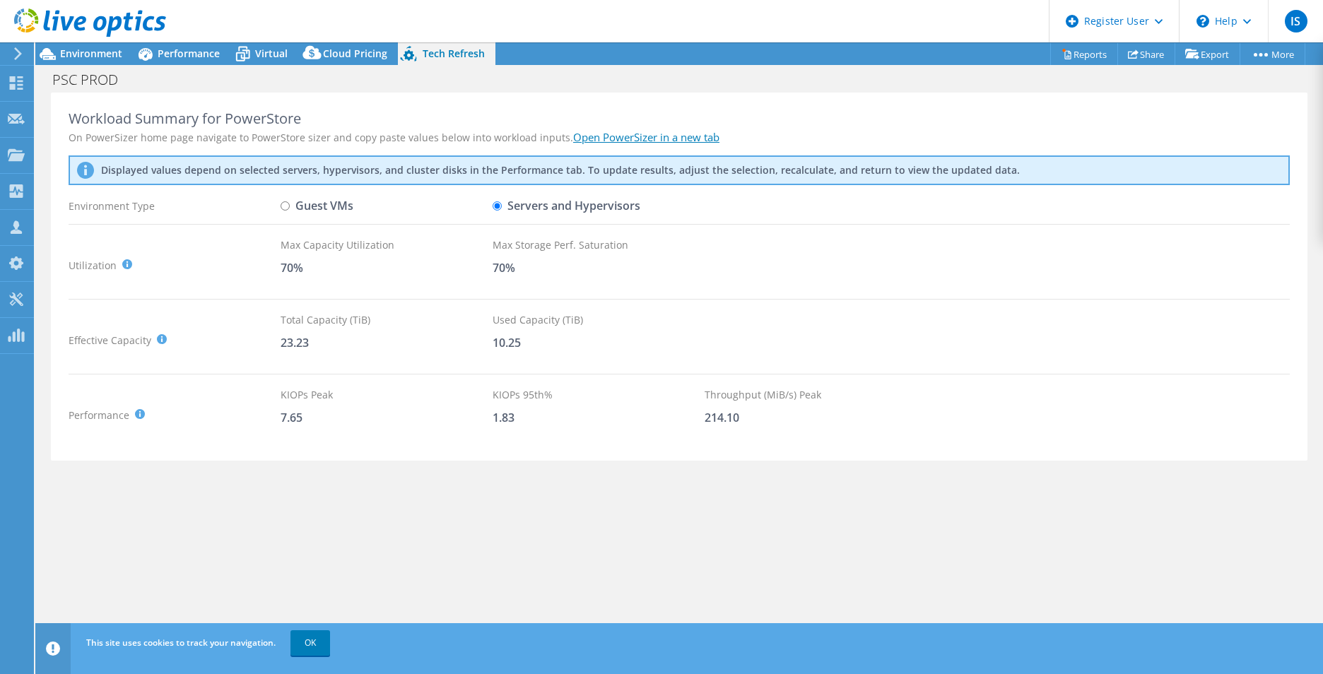
click at [114, 45] on div at bounding box center [83, 23] width 166 height 47
click at [102, 58] on span "Environment" at bounding box center [91, 53] width 62 height 13
